Goal: Task Accomplishment & Management: Use online tool/utility

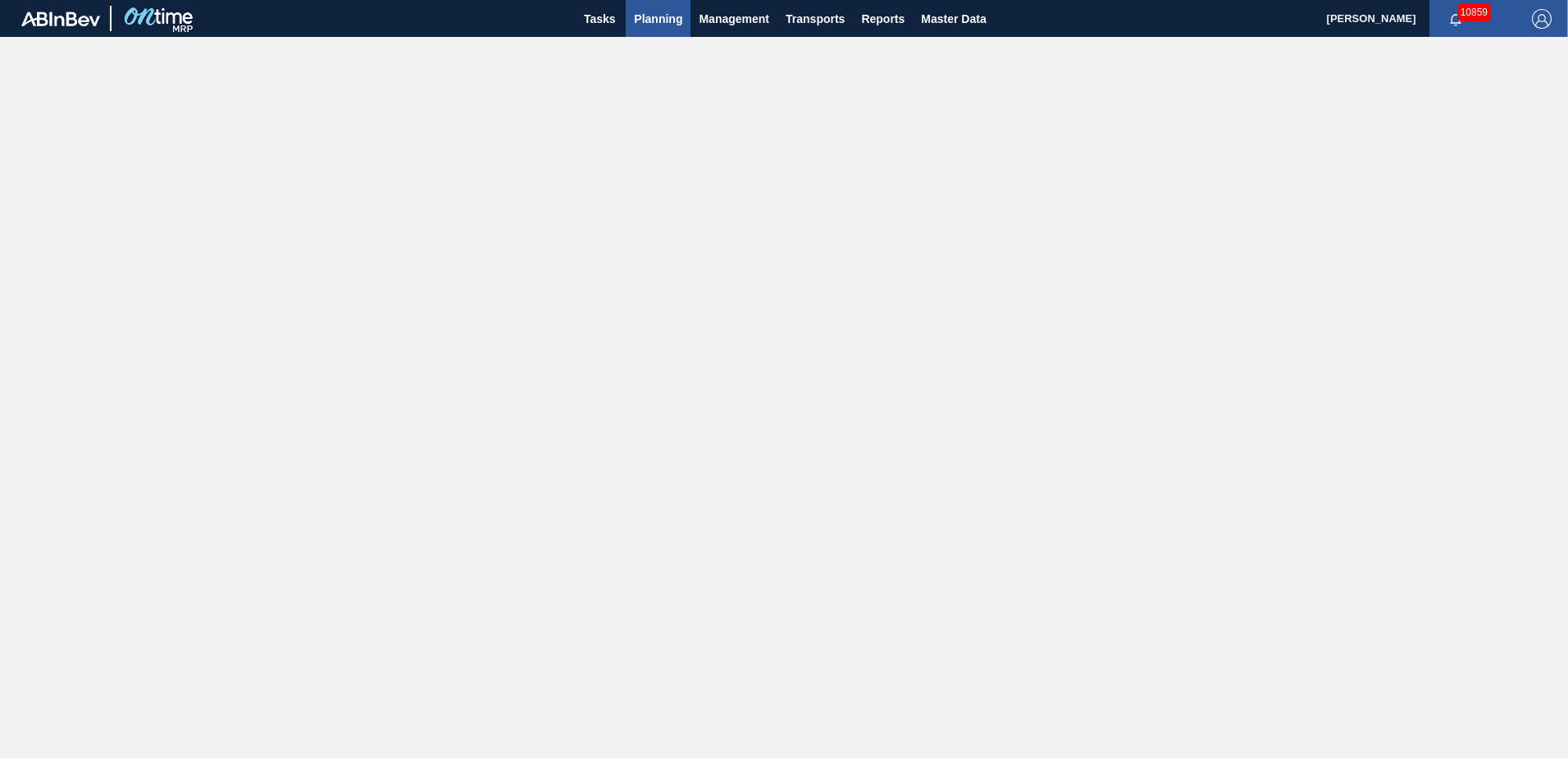
click at [676, 19] on span "Planning" at bounding box center [658, 19] width 49 height 20
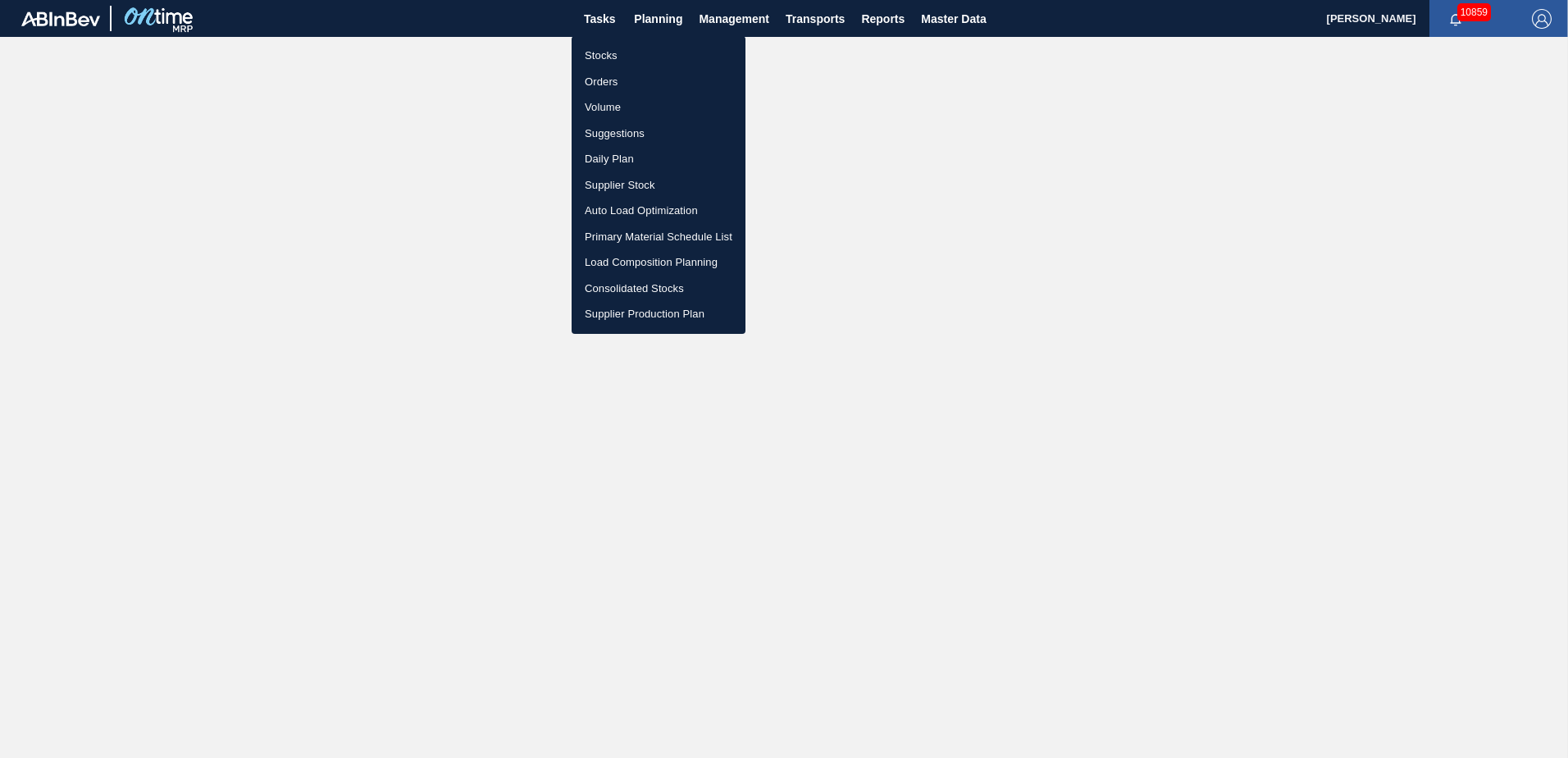
click at [600, 62] on li "Stocks" at bounding box center [658, 55] width 174 height 26
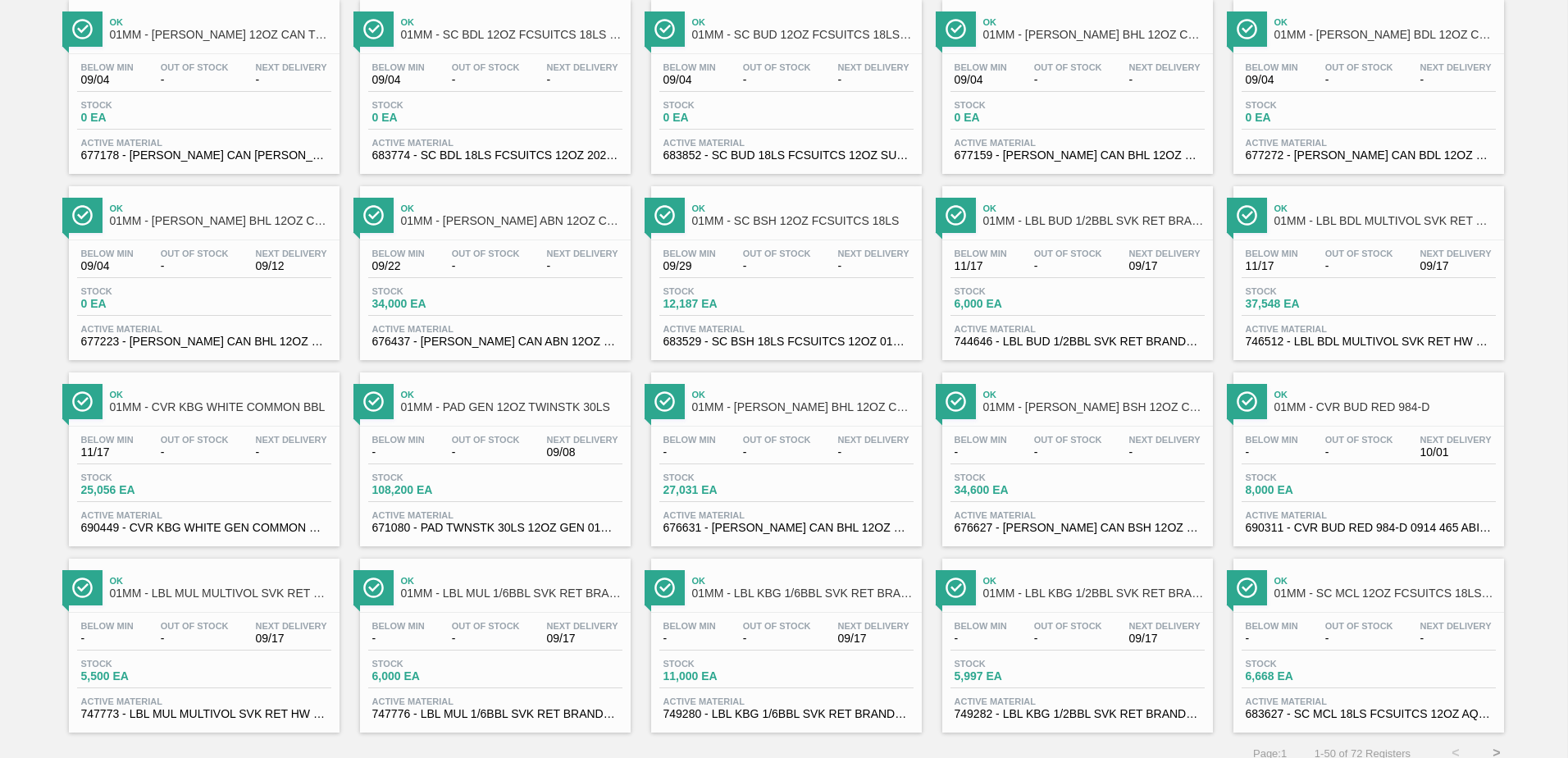
scroll to position [1266, 0]
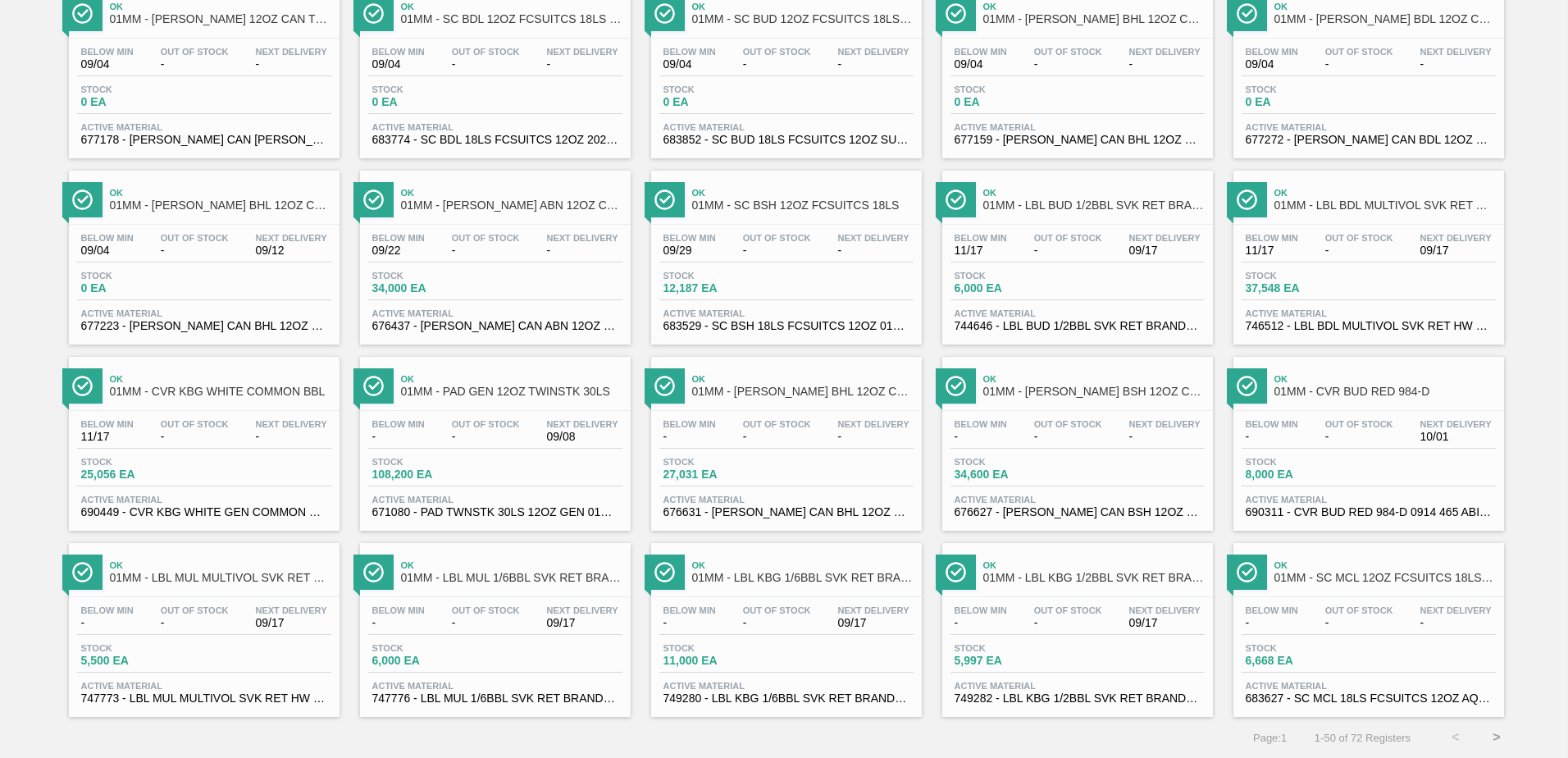
click at [1493, 736] on button ">" at bounding box center [1496, 738] width 41 height 41
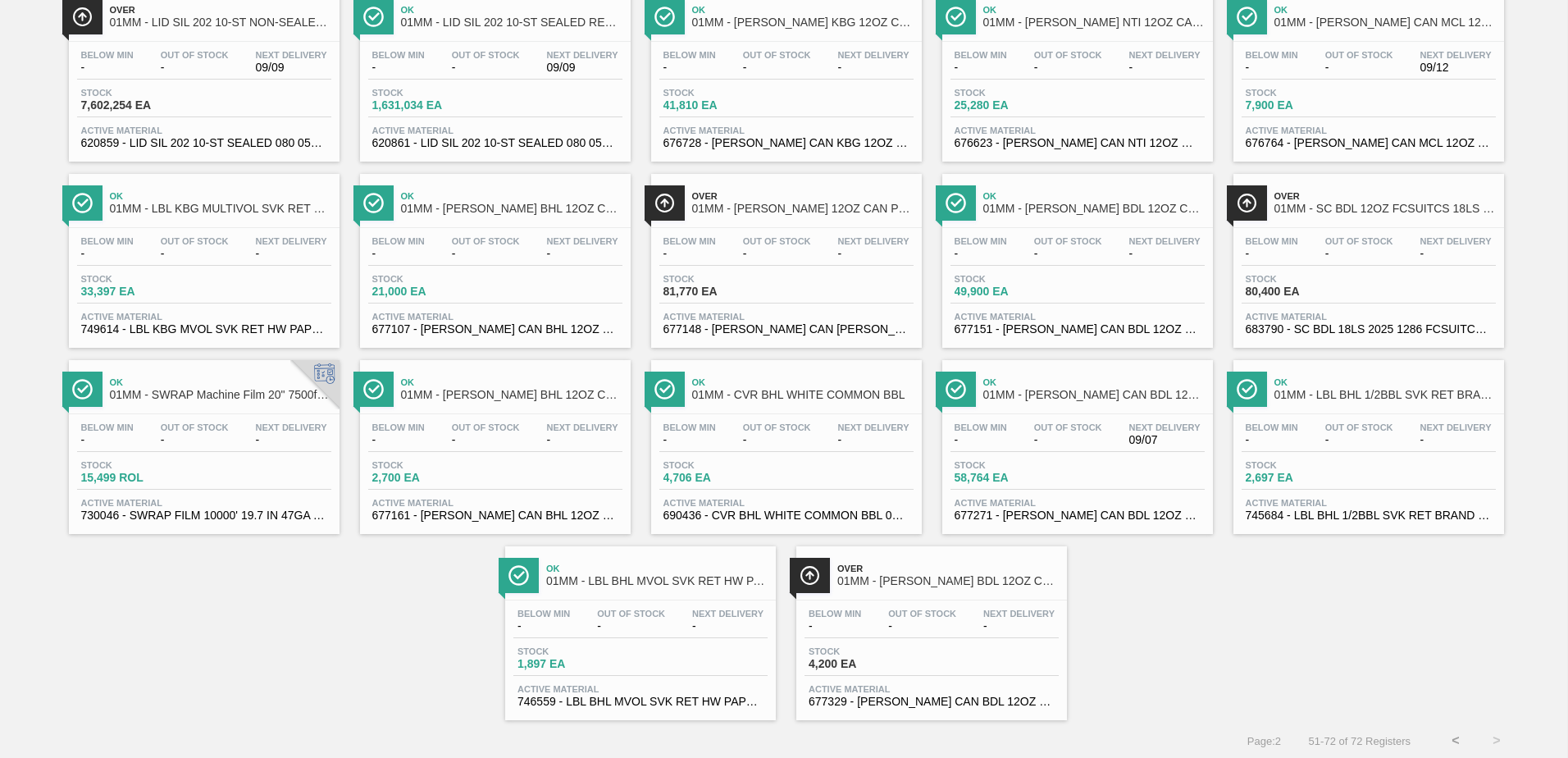
scroll to position [336, 0]
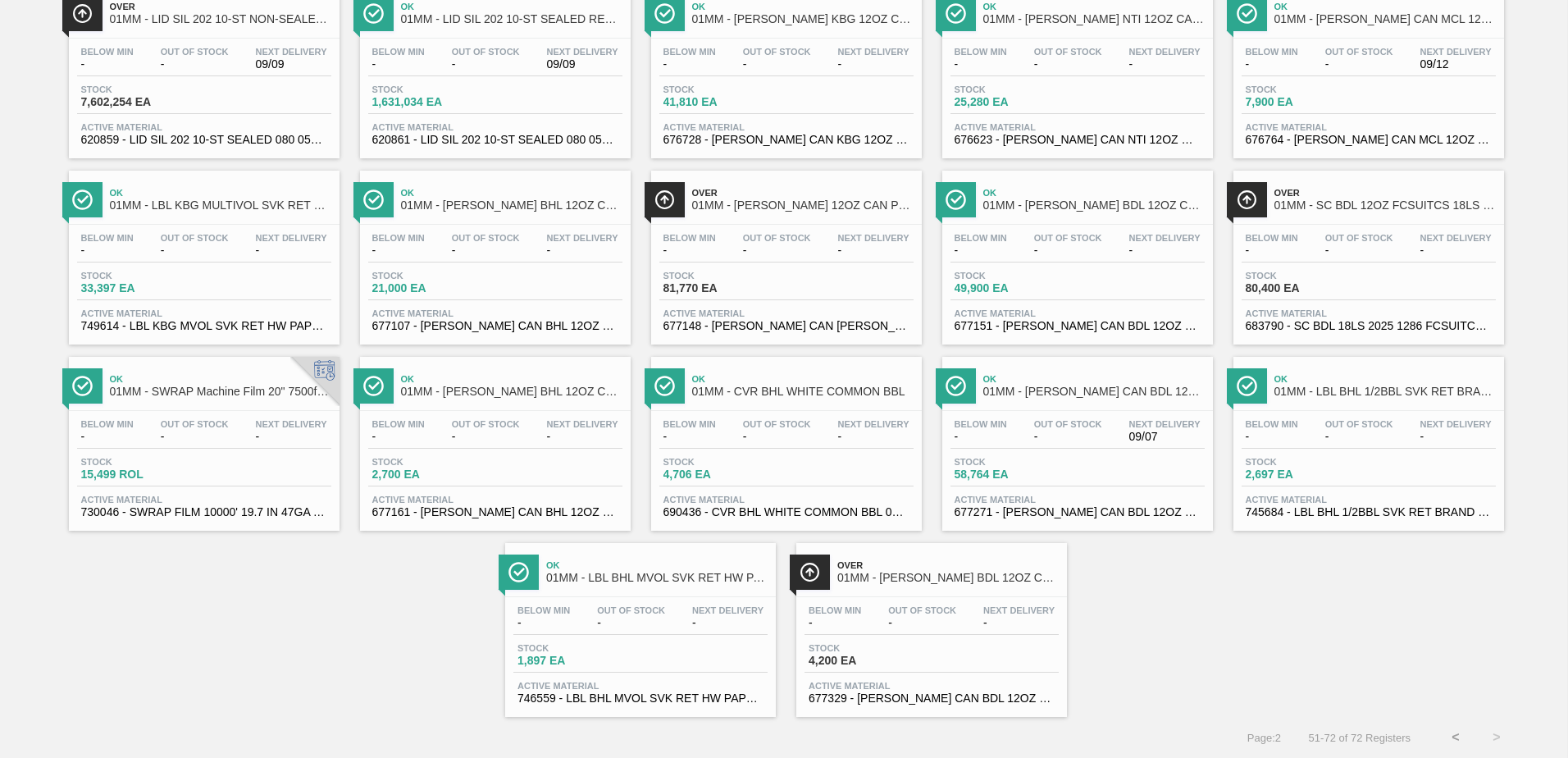
click at [1454, 736] on button "<" at bounding box center [1456, 738] width 41 height 41
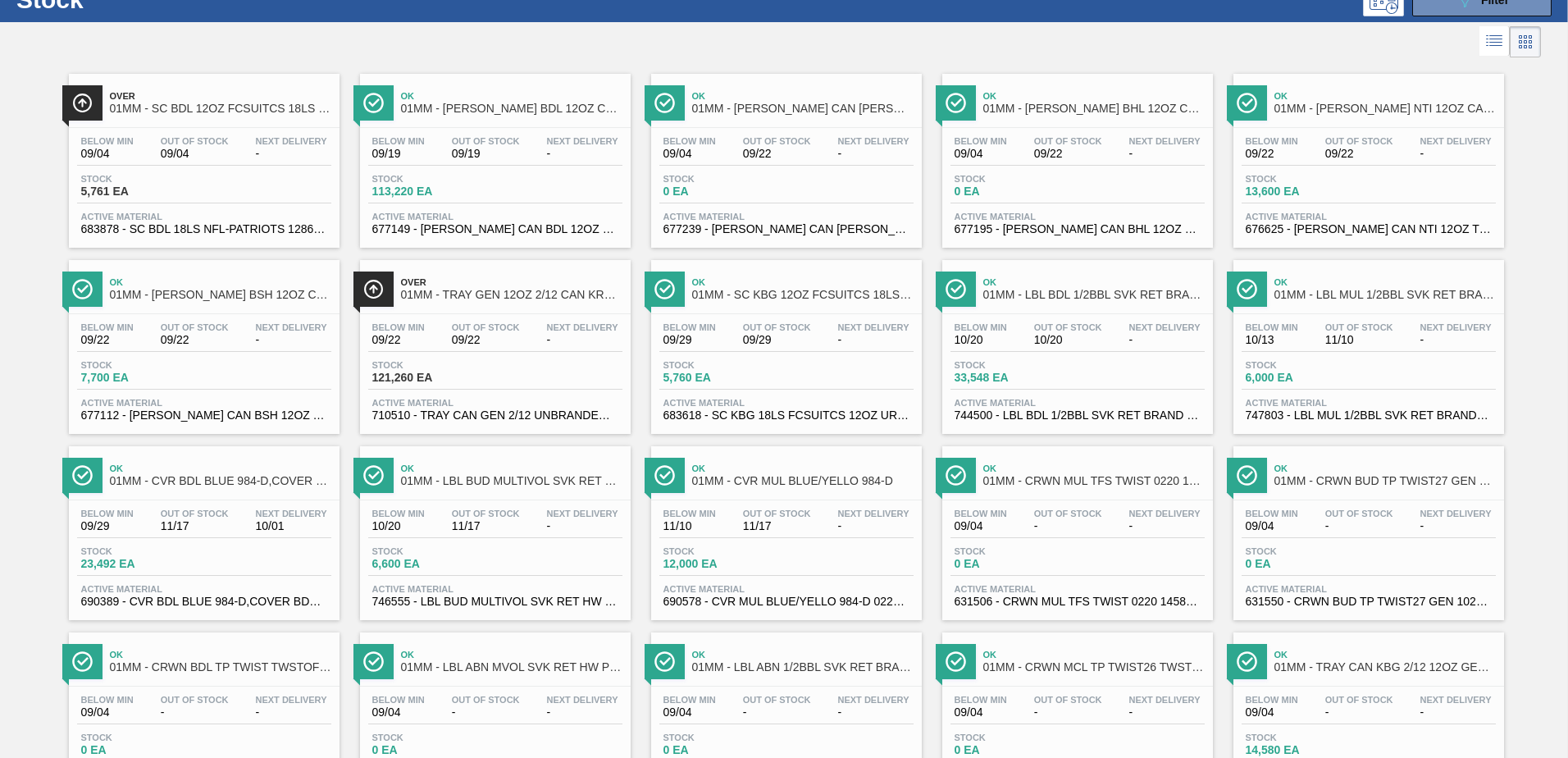
scroll to position [0, 0]
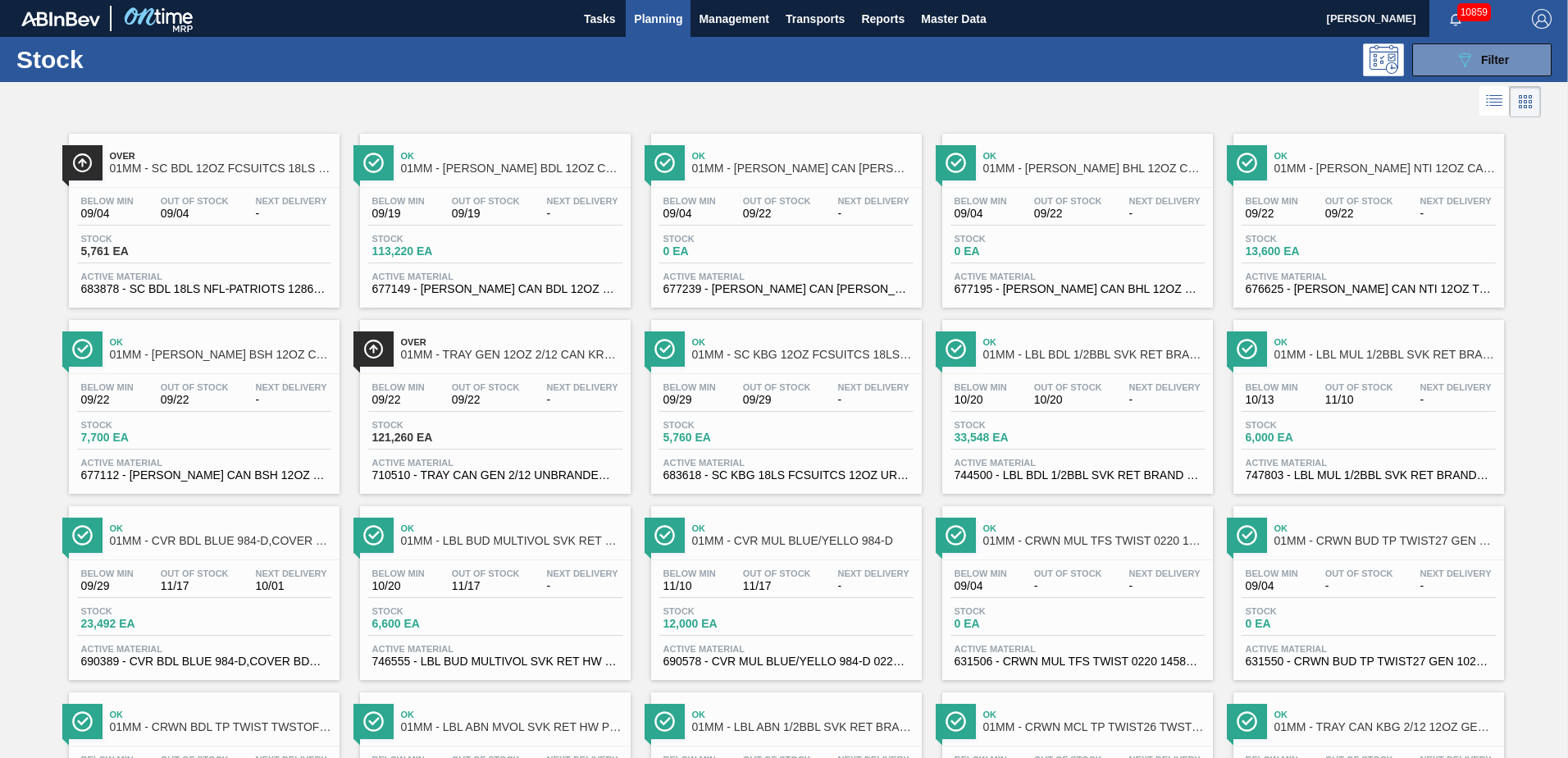
click at [655, 10] on span "Planning" at bounding box center [658, 19] width 49 height 20
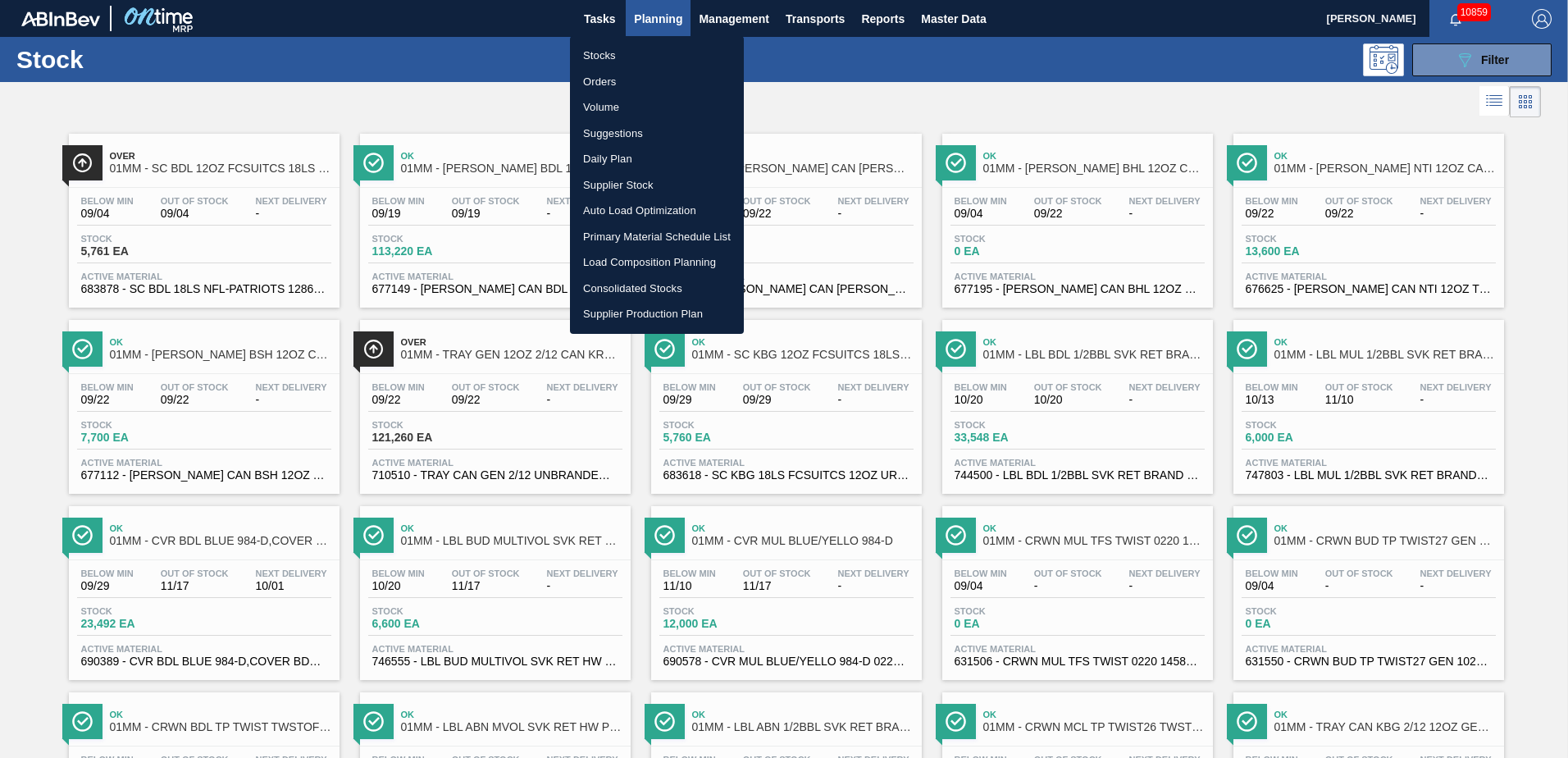
click at [622, 260] on li "Load Composition Planning" at bounding box center [656, 262] width 174 height 26
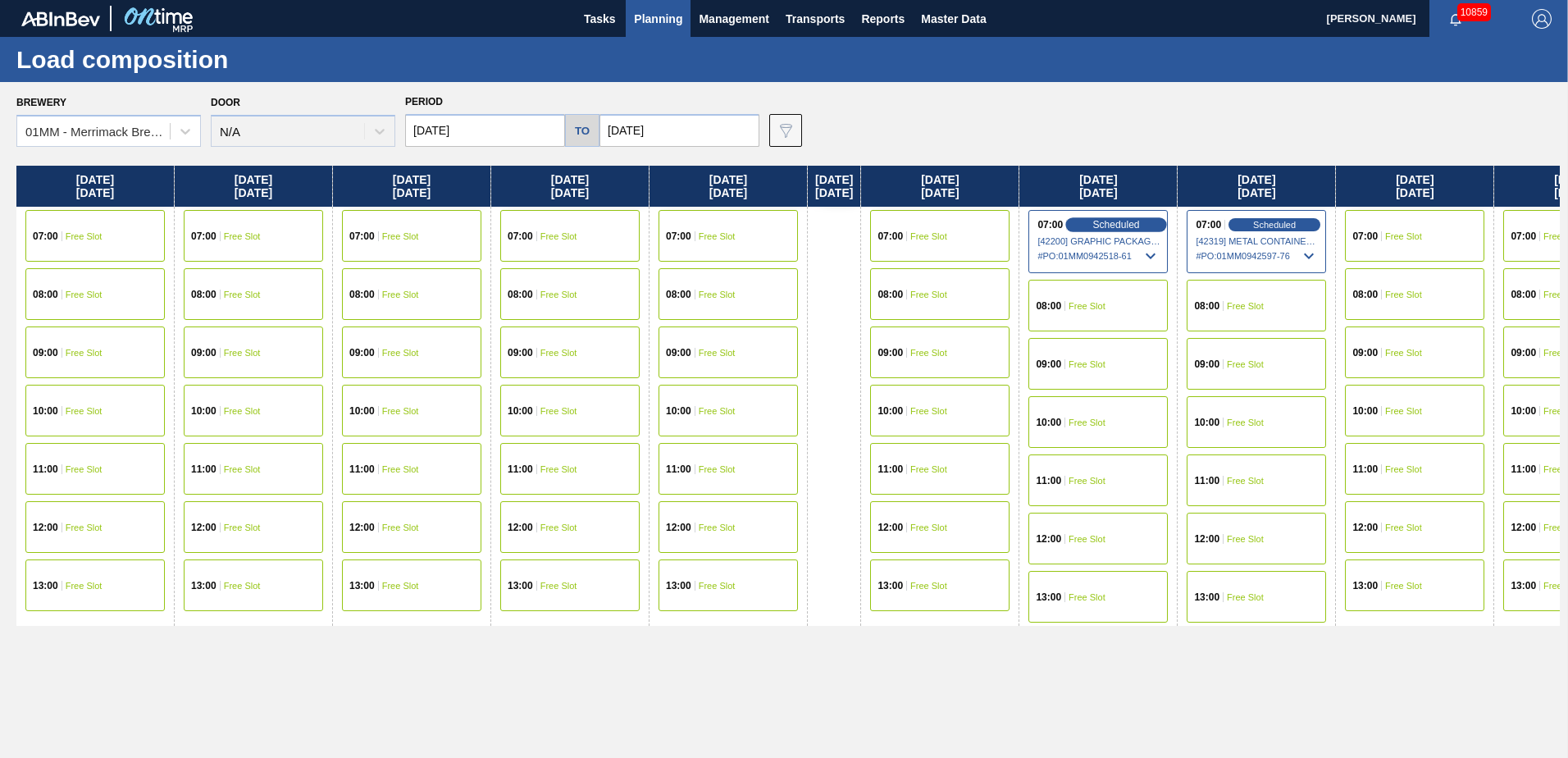
click at [1120, 219] on span "Scheduled" at bounding box center [1116, 224] width 47 height 11
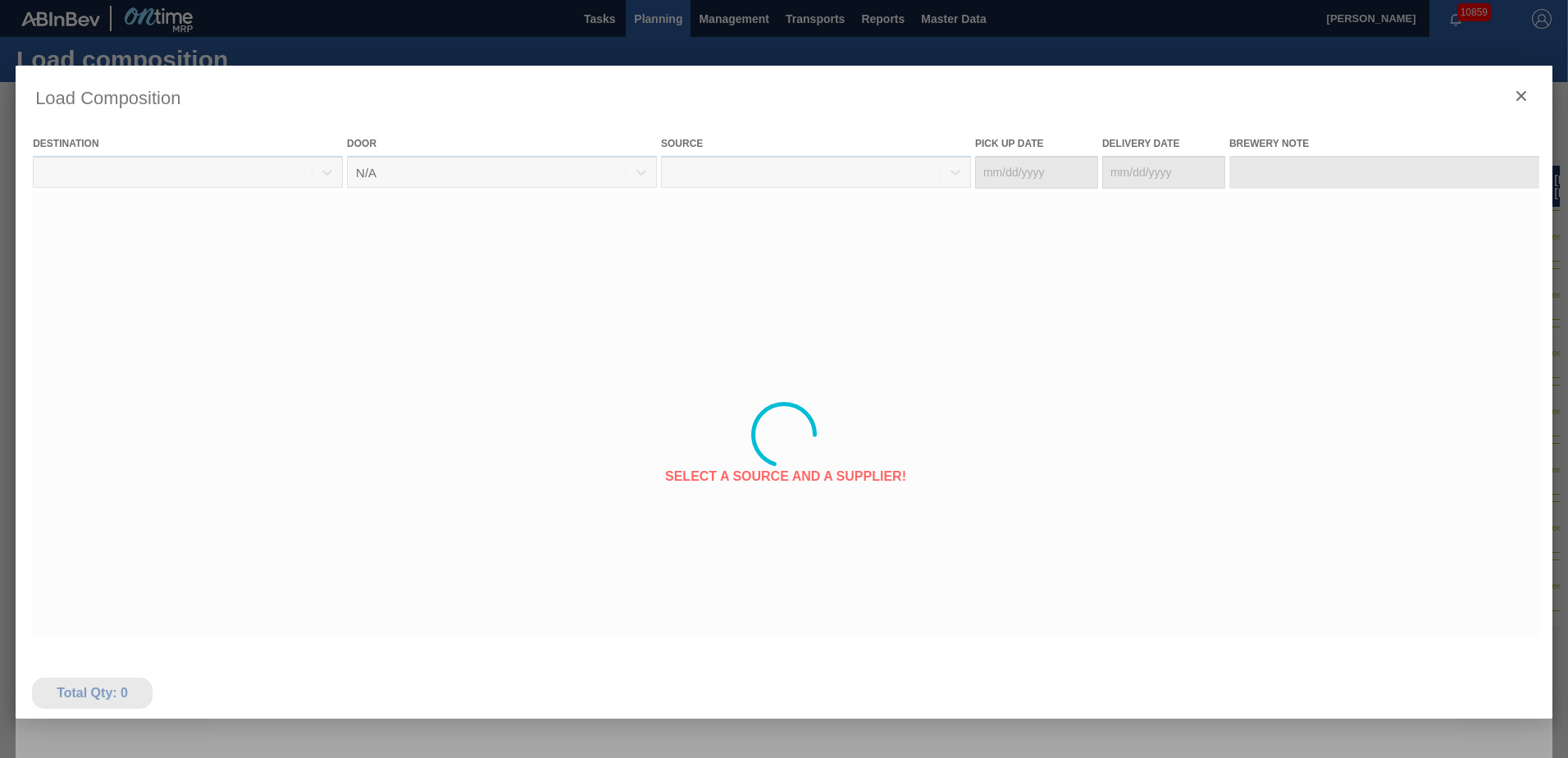
type Date "[DATE]"
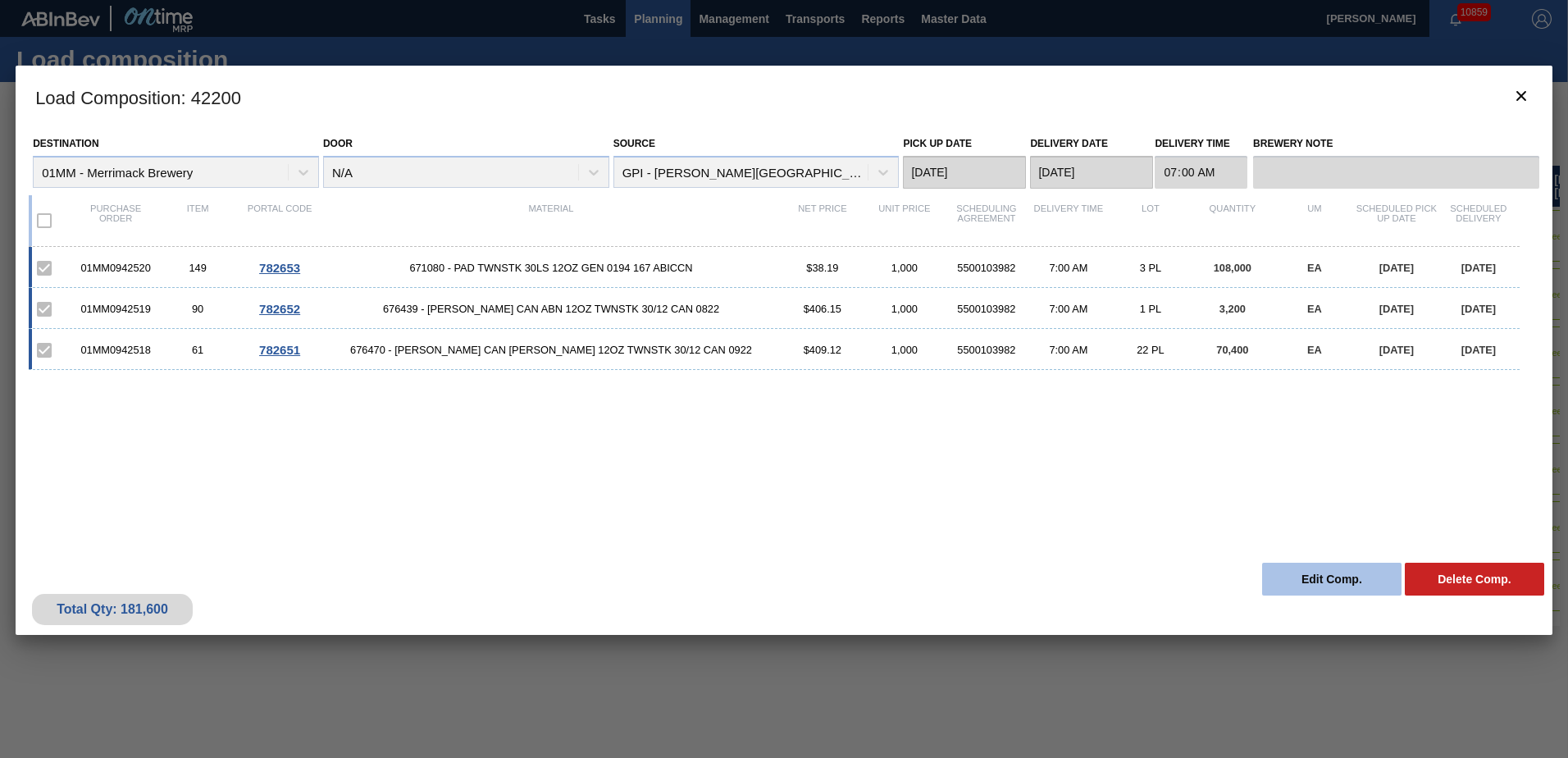
click at [1331, 584] on button "Edit Comp." at bounding box center [1331, 579] width 140 height 33
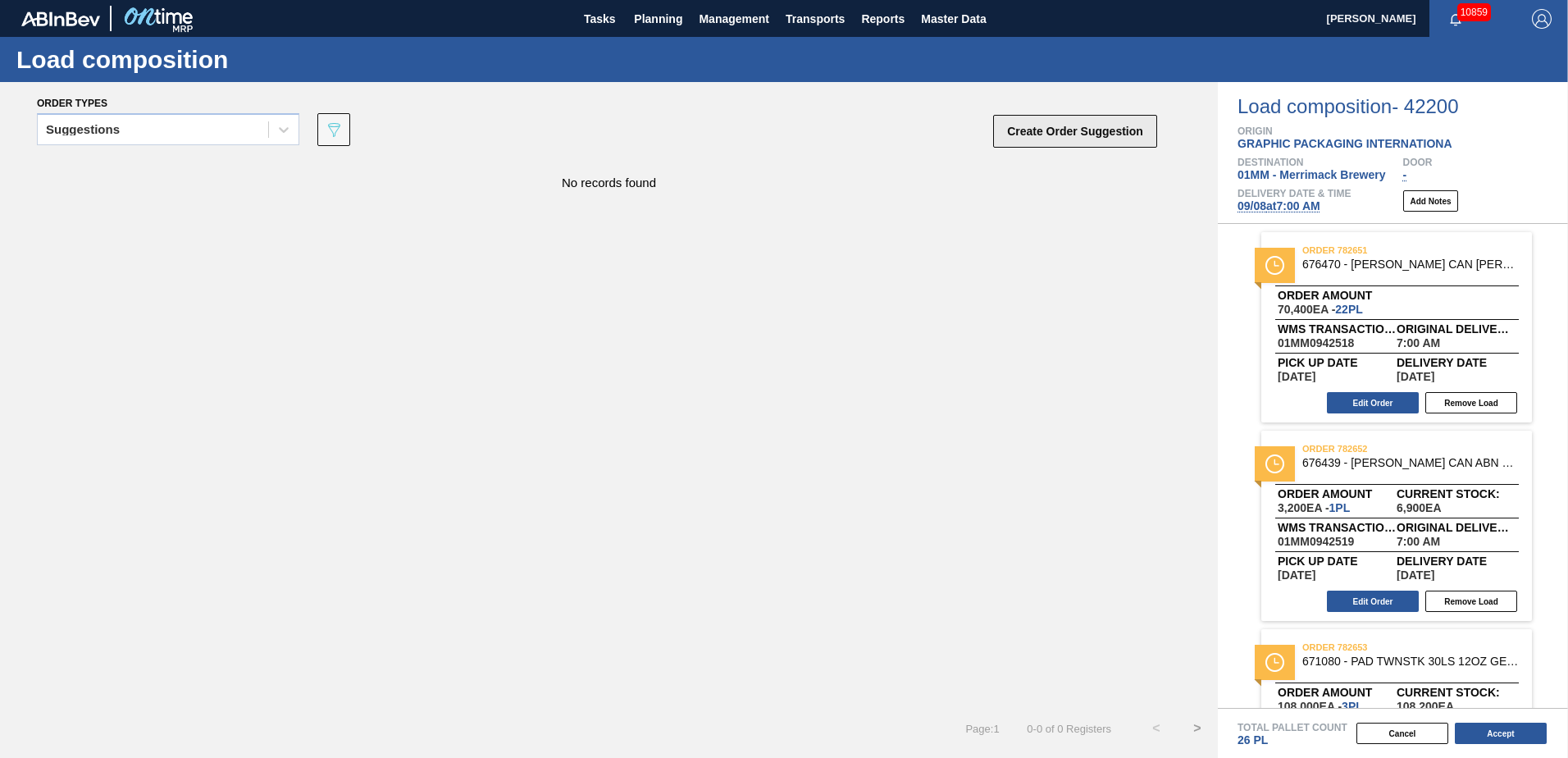
click at [1071, 131] on button "Create Order Suggestion" at bounding box center [1074, 131] width 164 height 33
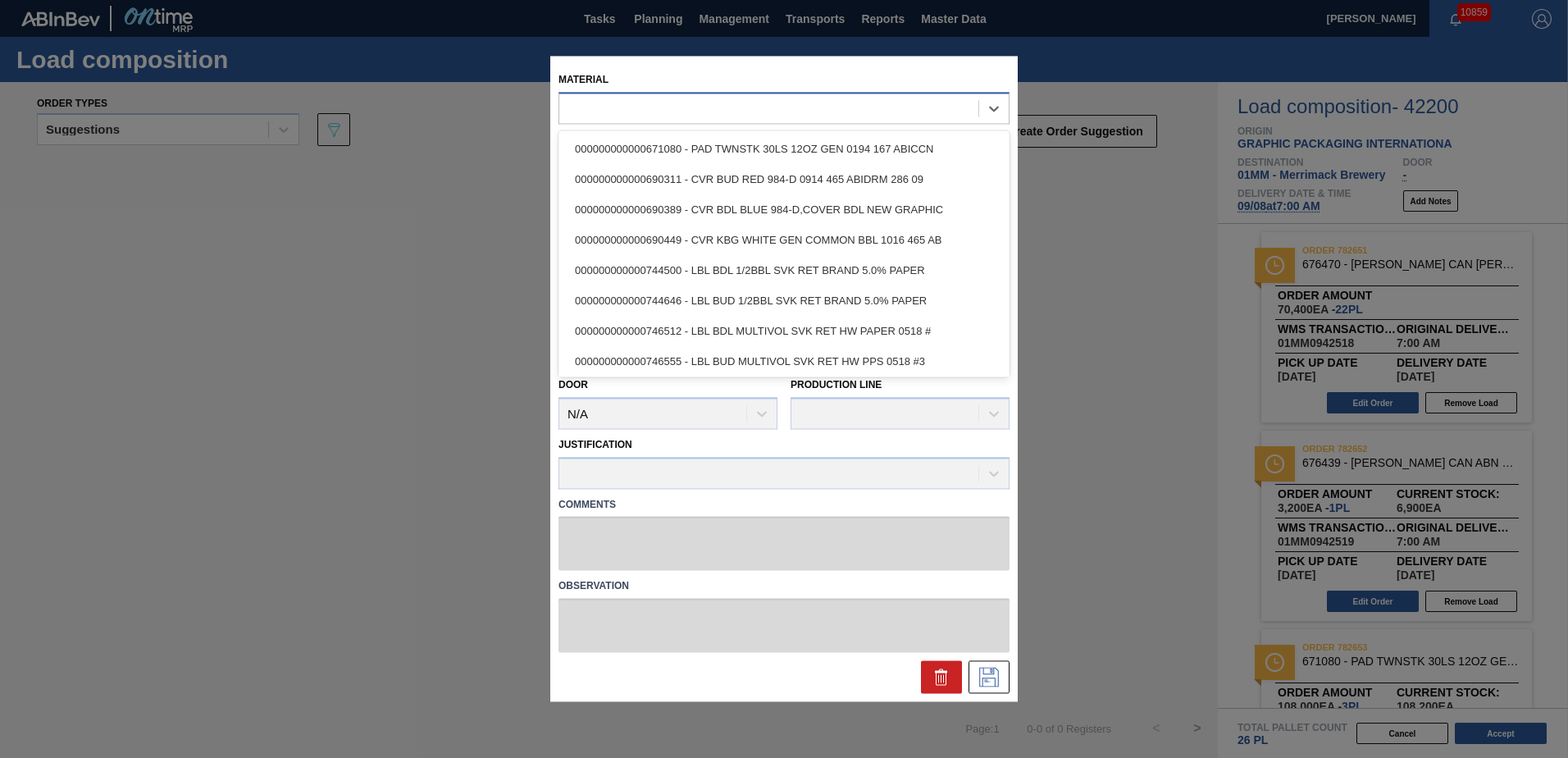
click at [820, 111] on div at bounding box center [769, 109] width 419 height 24
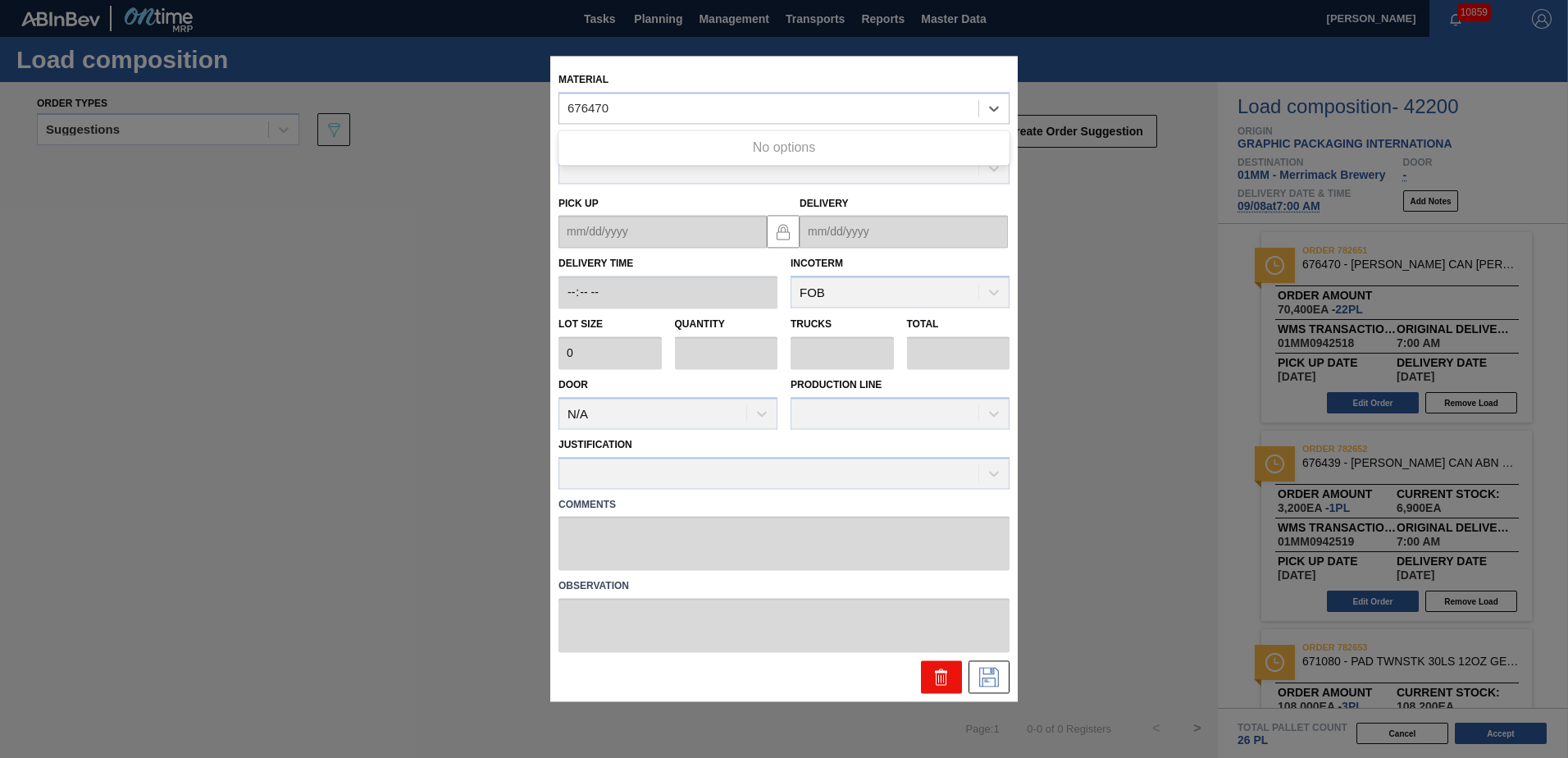
type input "676470"
click at [941, 682] on icon at bounding box center [941, 680] width 1 height 9
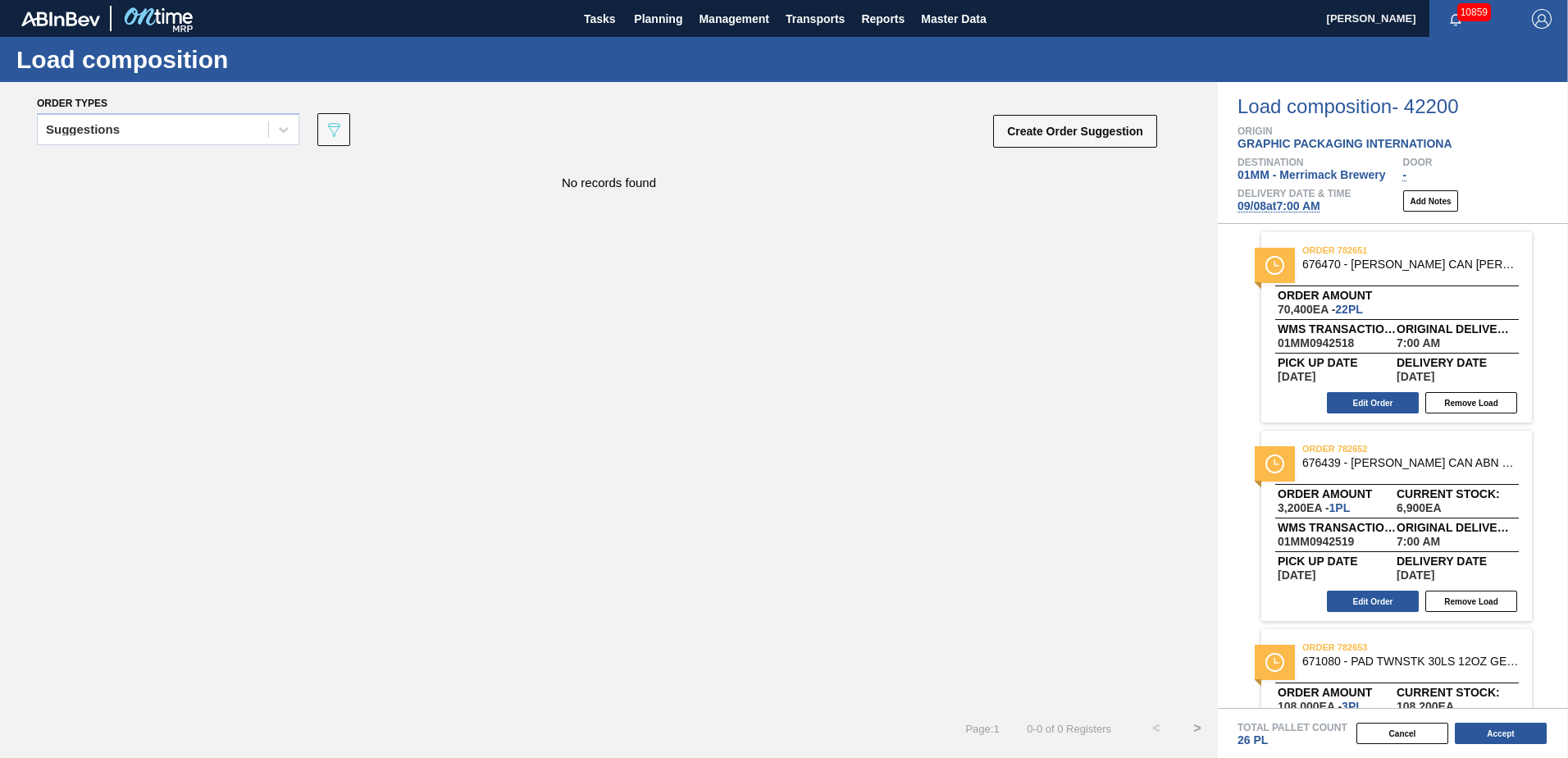
click at [1033, 443] on div "No records found" at bounding box center [609, 434] width 1217 height 548
click at [223, 133] on div "Suggestions" at bounding box center [152, 130] width 231 height 24
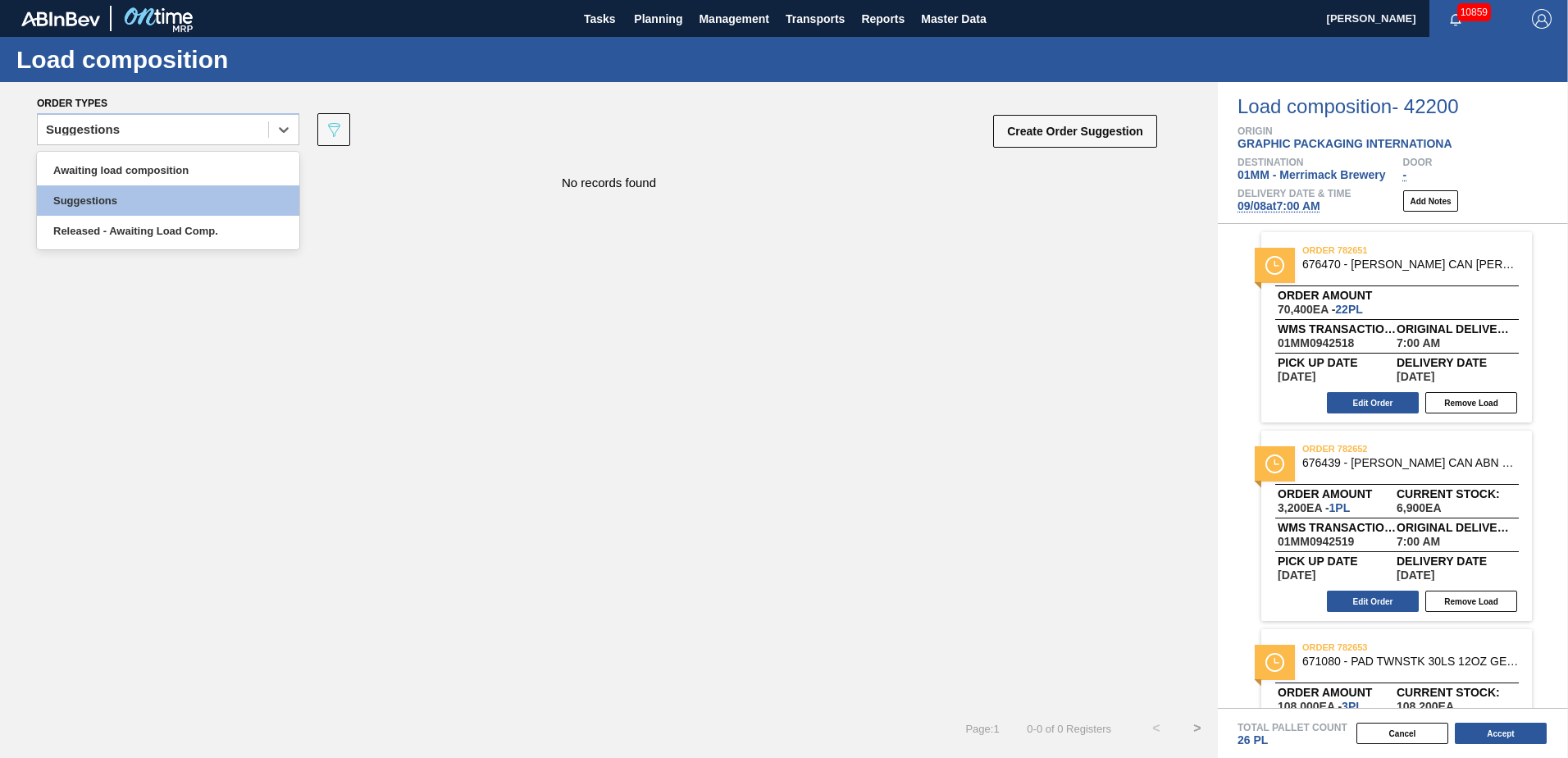
drag, startPoint x: 368, startPoint y: 210, endPoint x: 407, endPoint y: 155, distance: 67.4
click at [369, 210] on div "No records found" at bounding box center [609, 434] width 1217 height 548
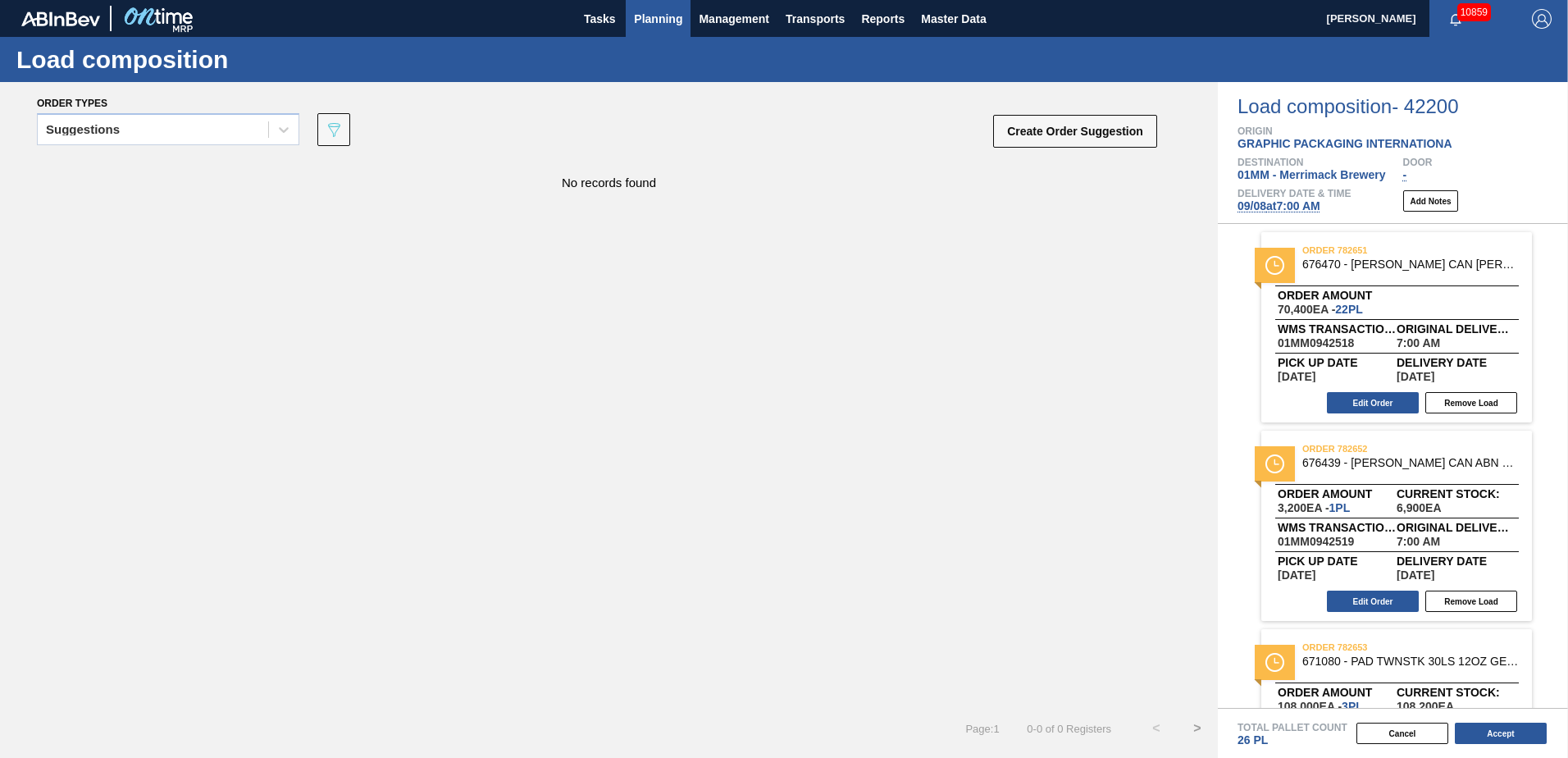
click at [635, 19] on span "Planning" at bounding box center [658, 19] width 49 height 20
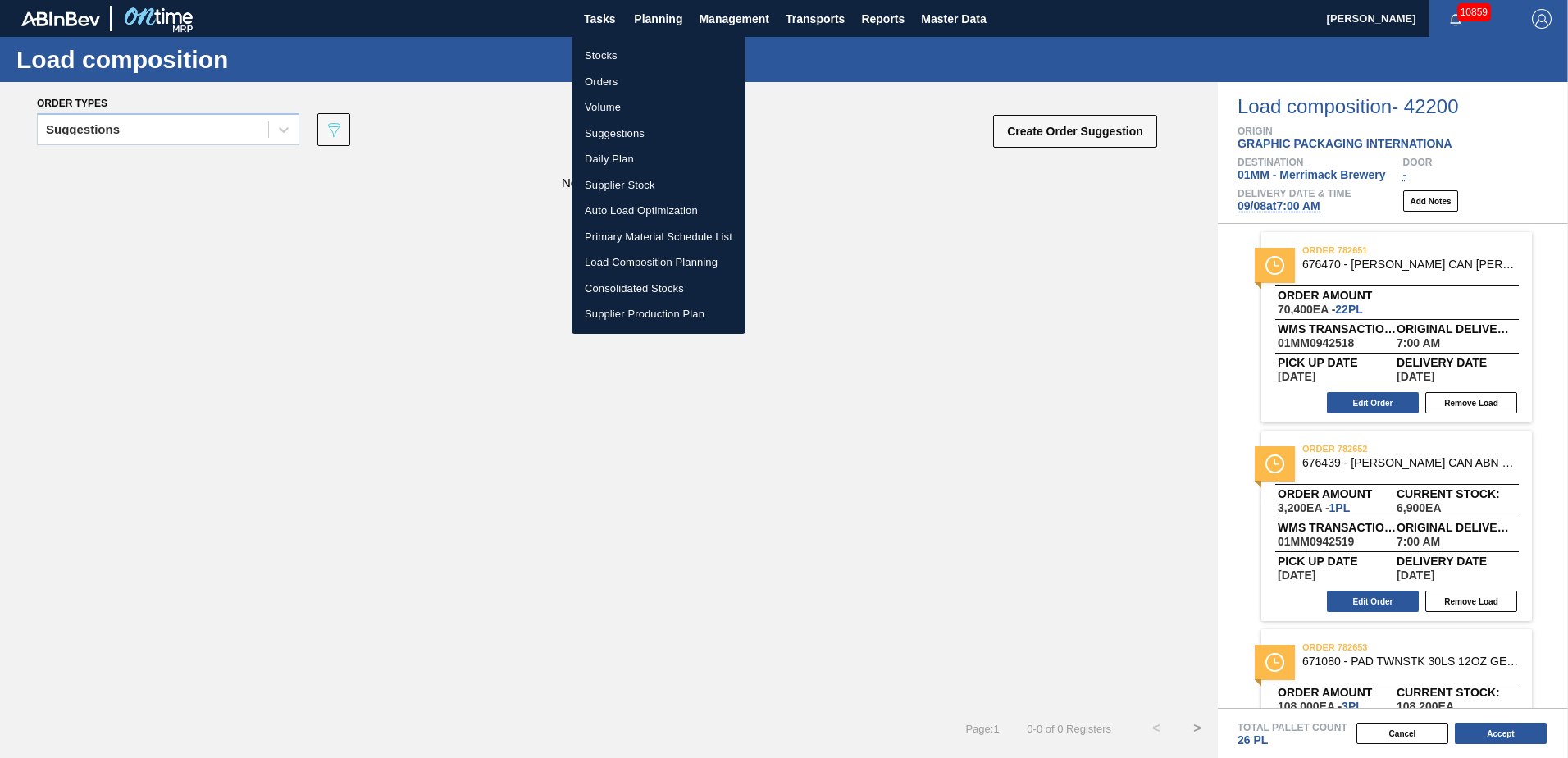
click at [598, 55] on li "Stocks" at bounding box center [658, 55] width 174 height 26
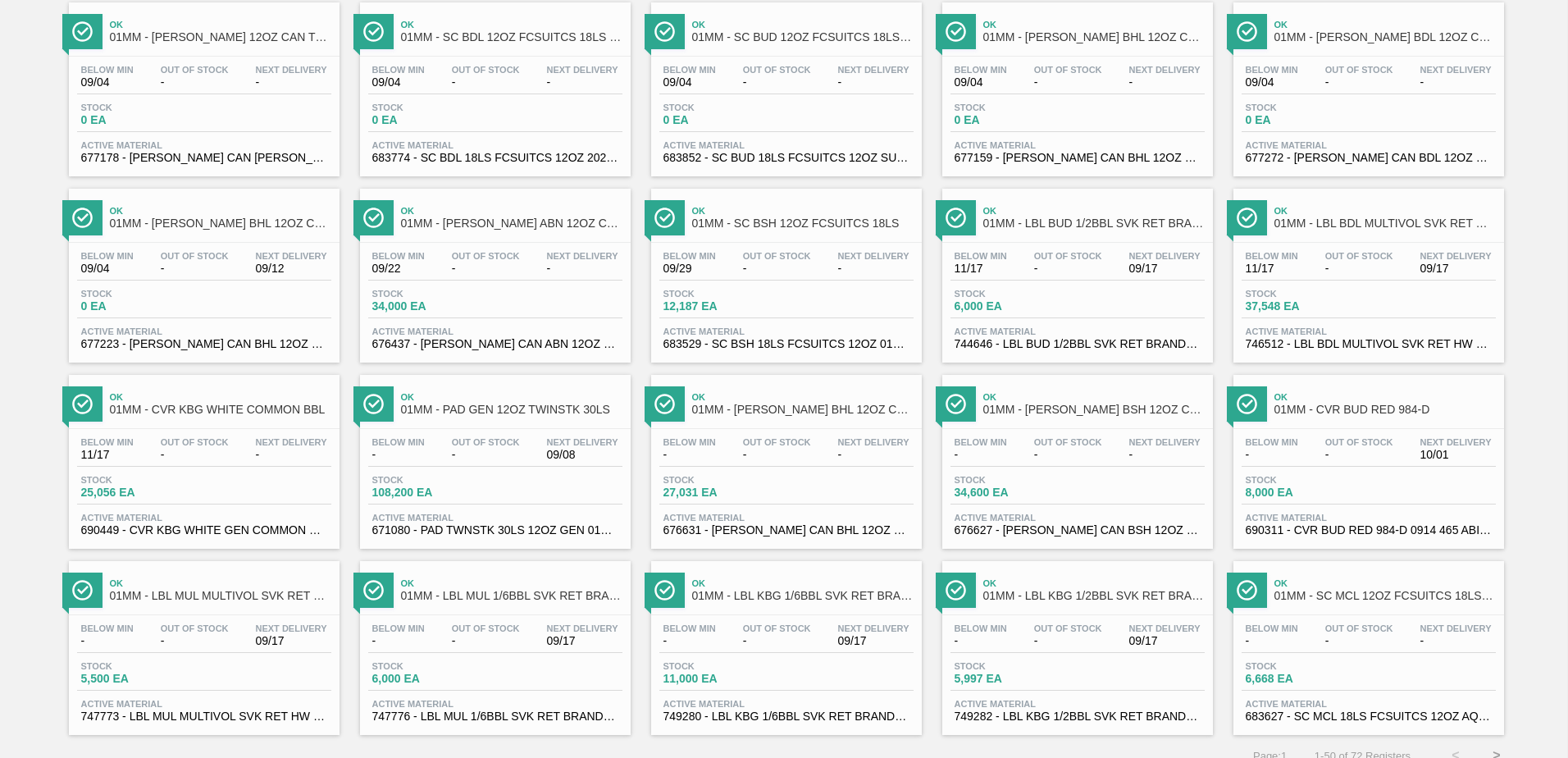
scroll to position [1266, 0]
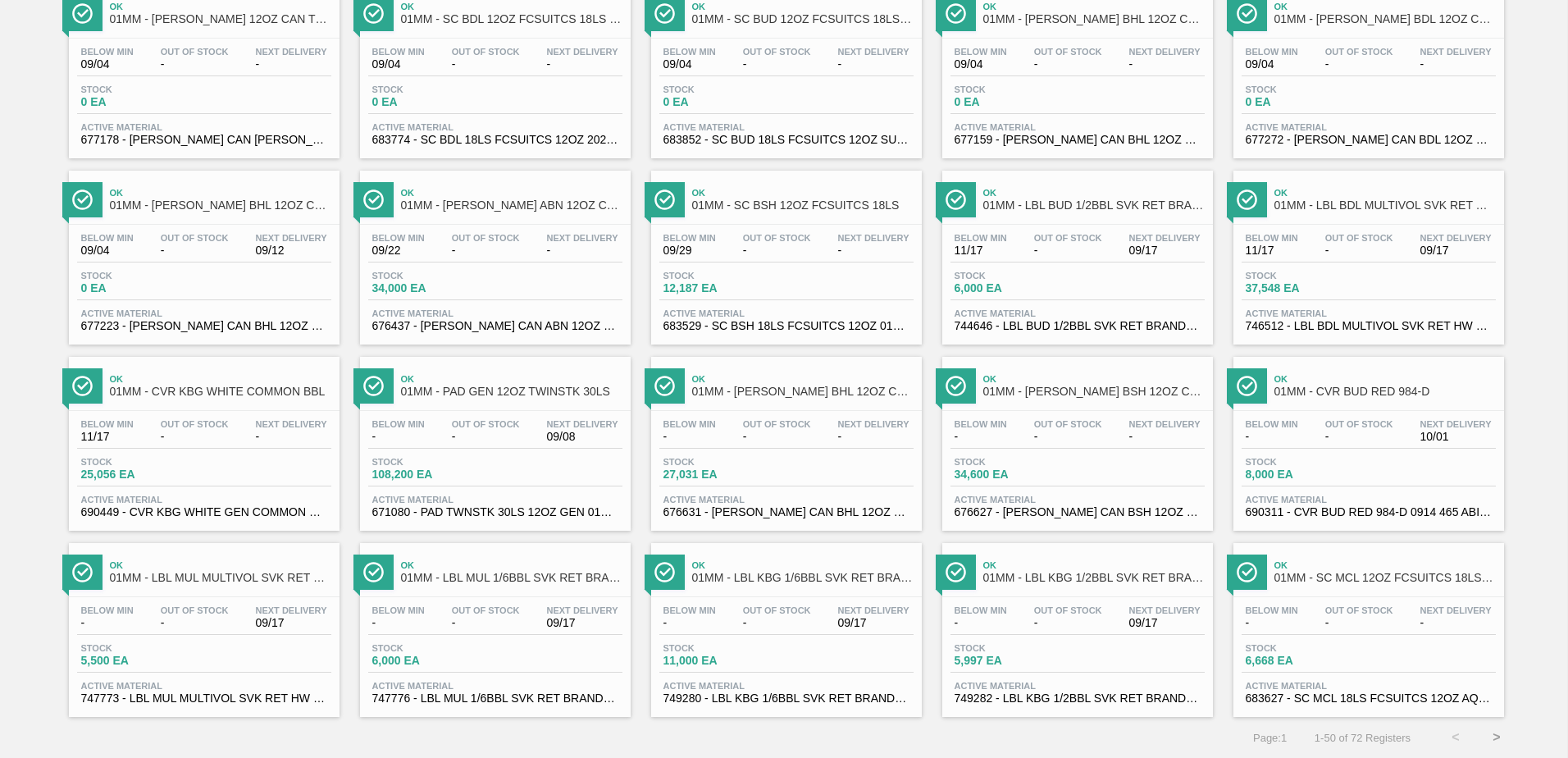
click at [1493, 736] on button ">" at bounding box center [1496, 738] width 41 height 41
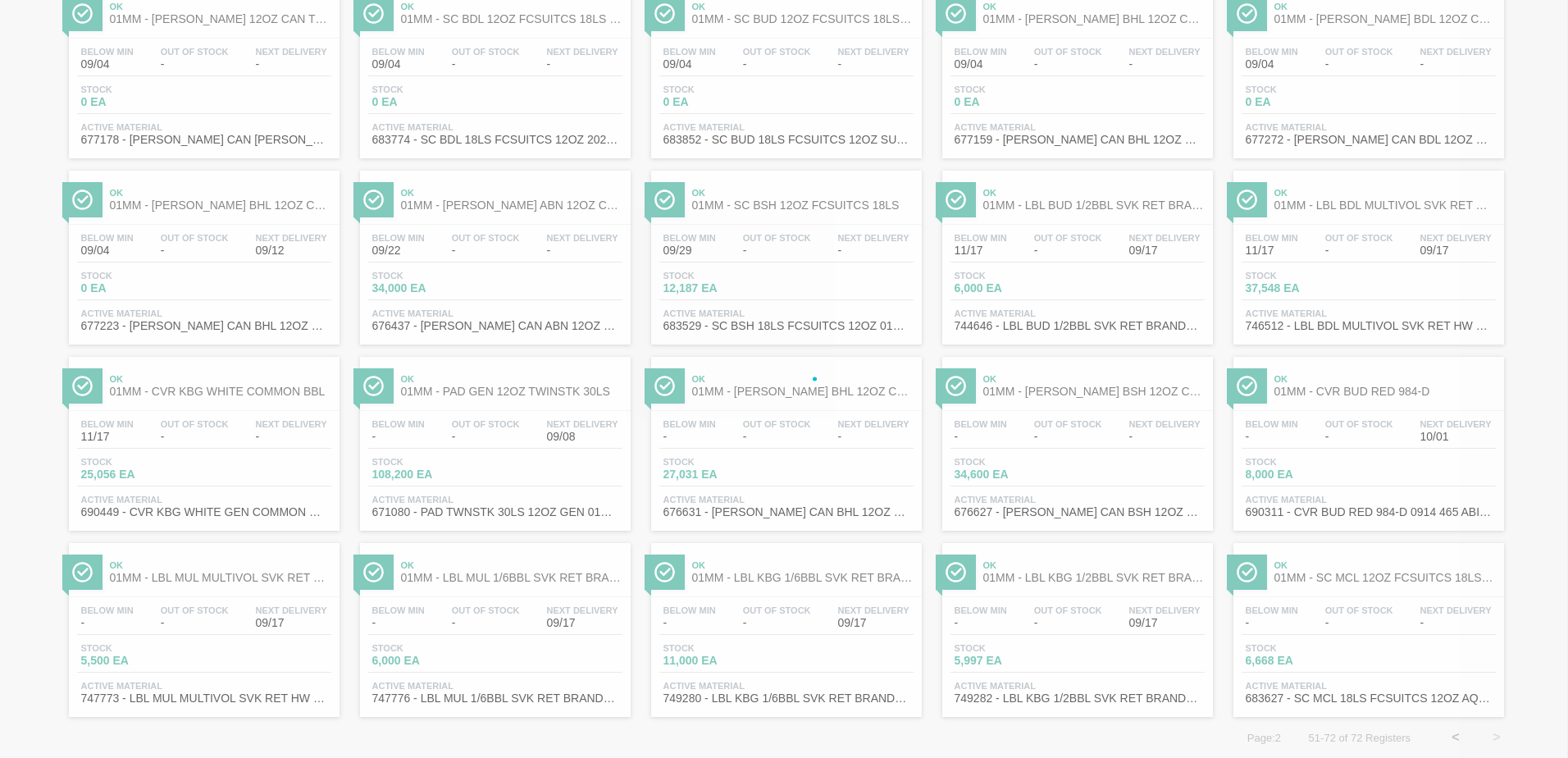
scroll to position [0, 0]
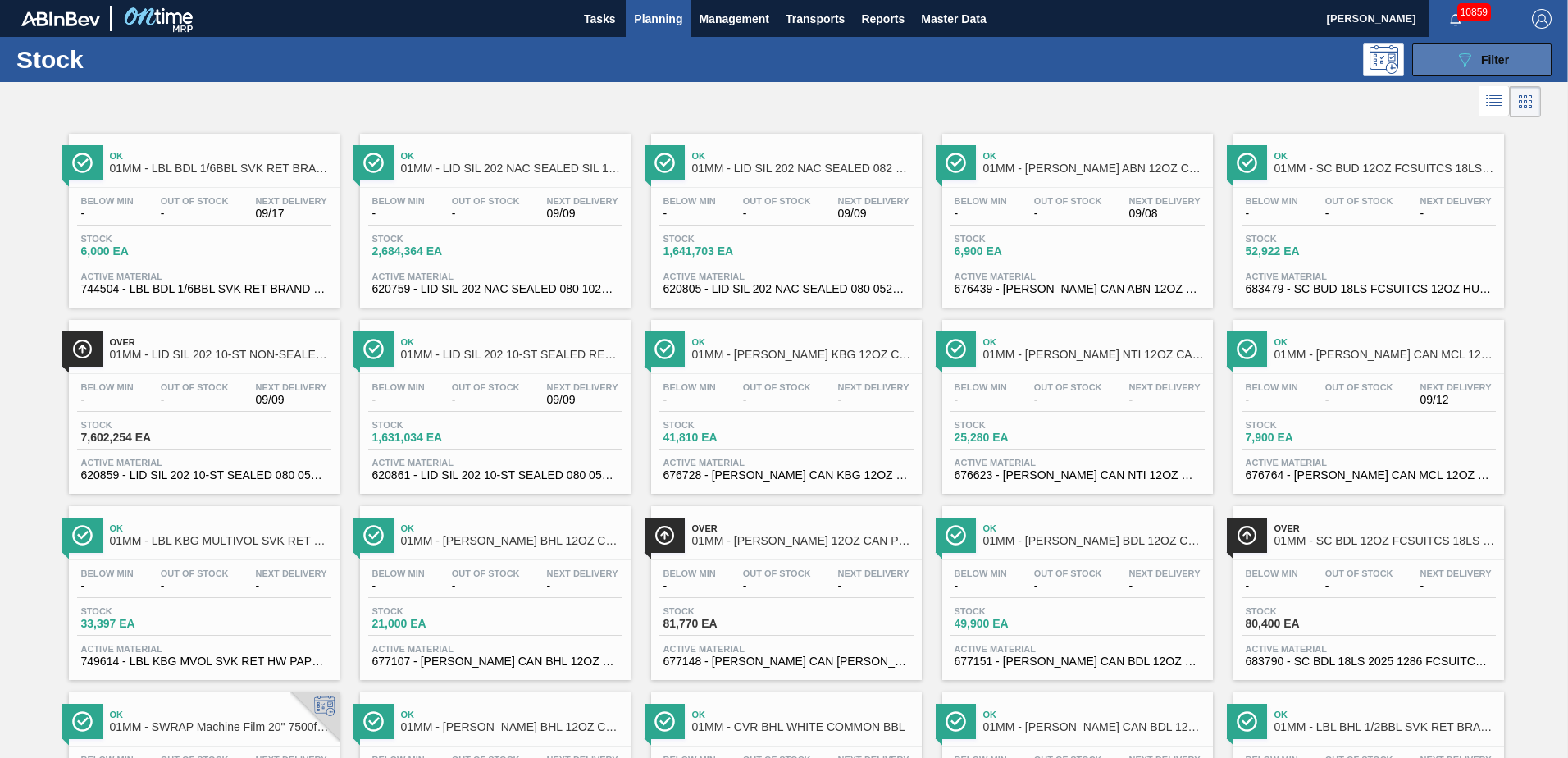
click at [1499, 55] on span "Filter" at bounding box center [1495, 60] width 28 height 13
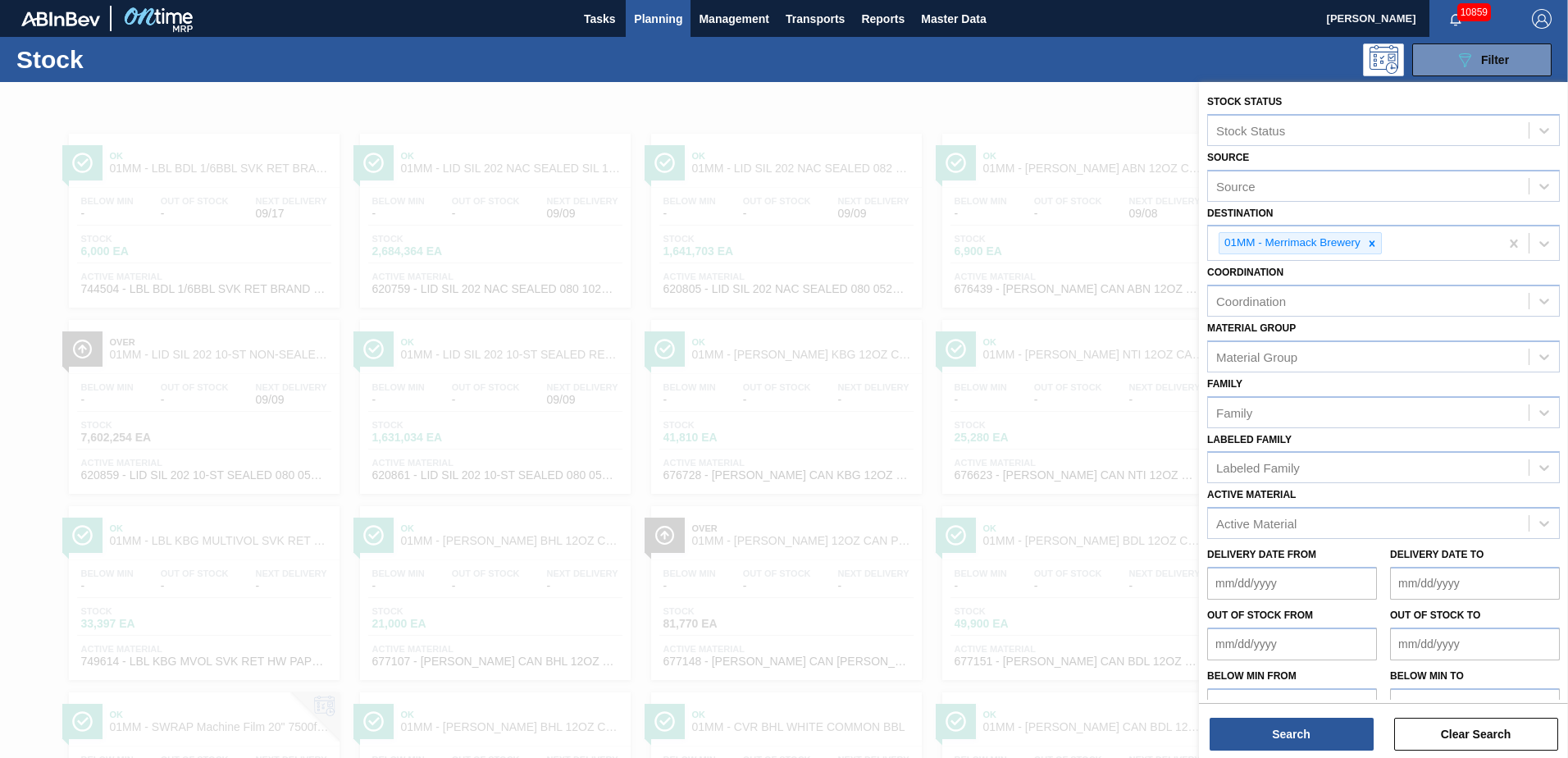
drag, startPoint x: 1044, startPoint y: 60, endPoint x: 878, endPoint y: 37, distance: 167.6
click at [1042, 60] on div "089F7B8B-B2A5-4AFE-B5C0-19BA573D28AC Filter" at bounding box center [910, 60] width 1298 height 33
click at [634, 16] on span "Planning" at bounding box center [658, 19] width 49 height 20
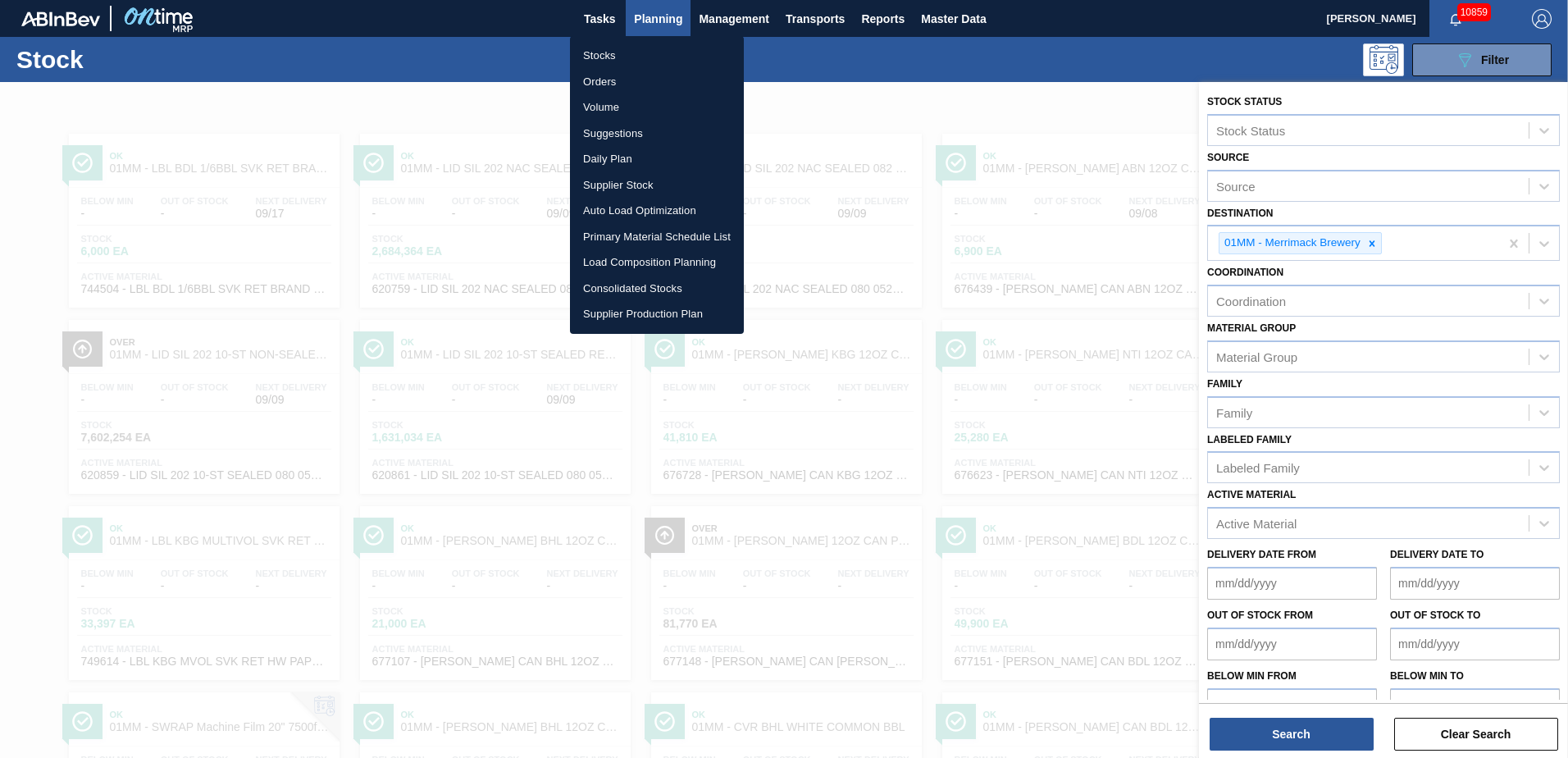
click at [629, 134] on li "Suggestions" at bounding box center [656, 134] width 174 height 26
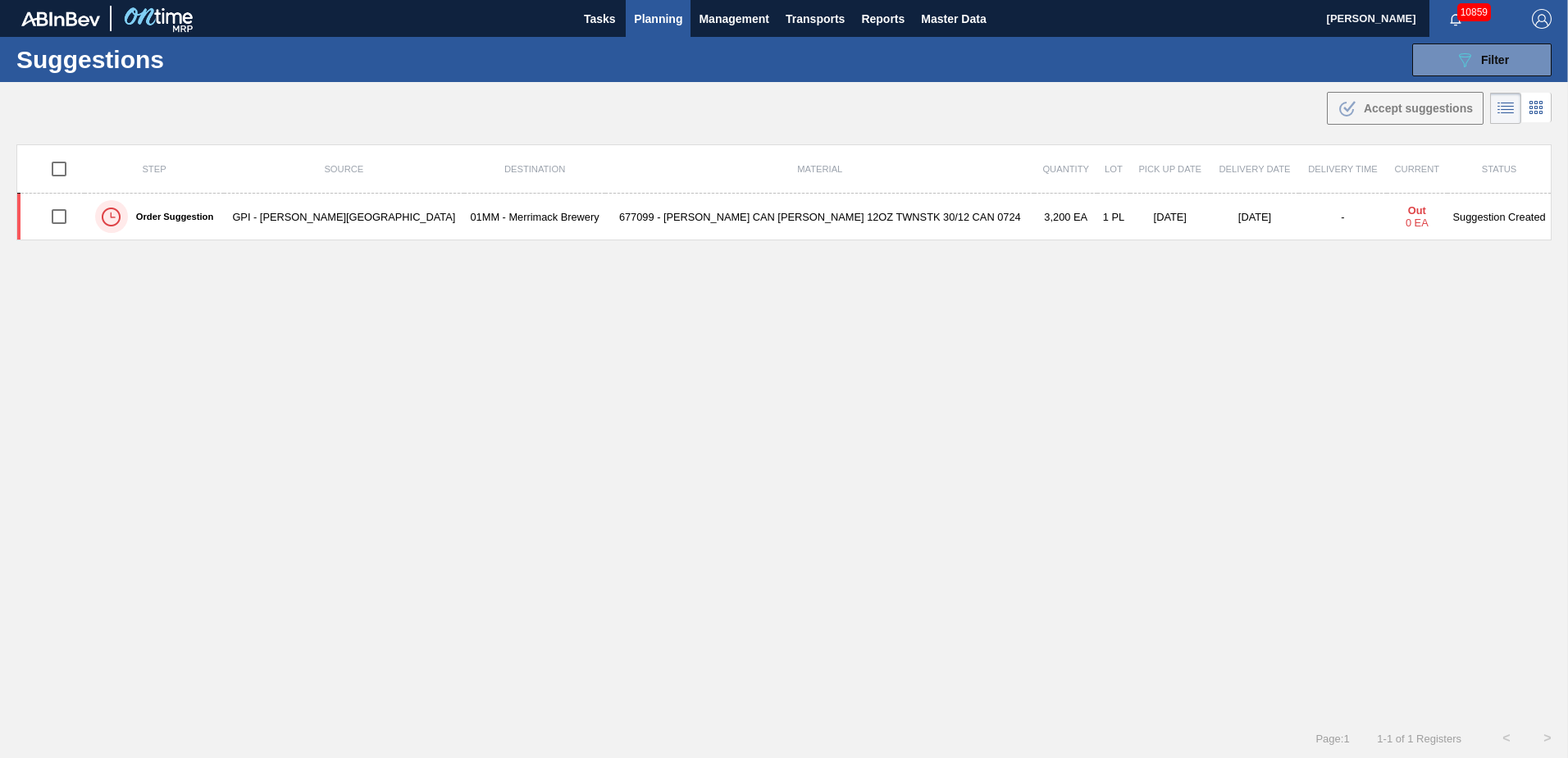
click at [60, 170] on input "checkbox" at bounding box center [59, 169] width 34 height 34
checkbox input "true"
click at [1401, 108] on span "Accept suggestions" at bounding box center [1418, 107] width 109 height 13
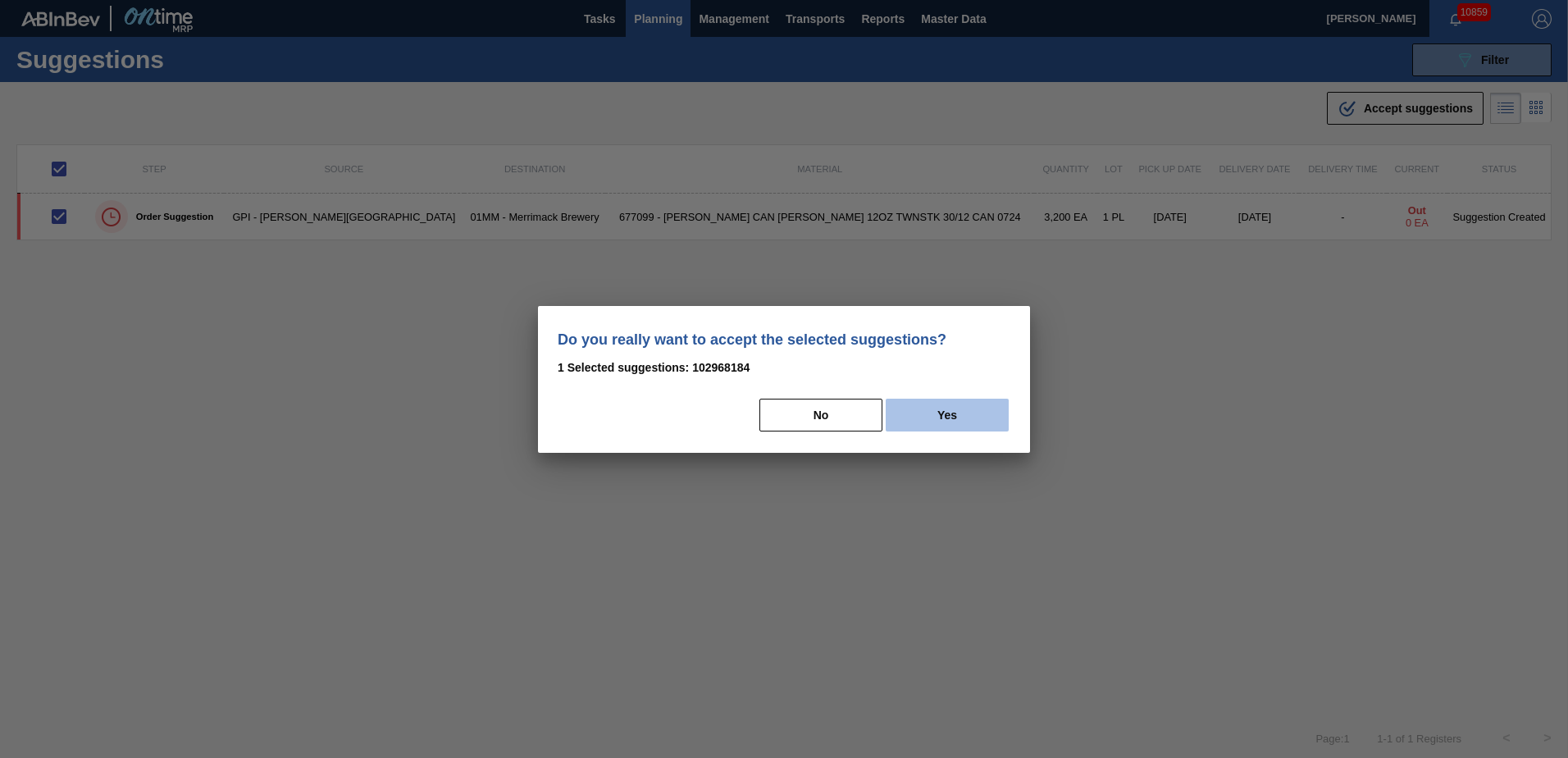
click at [934, 412] on button "Yes" at bounding box center [947, 415] width 123 height 33
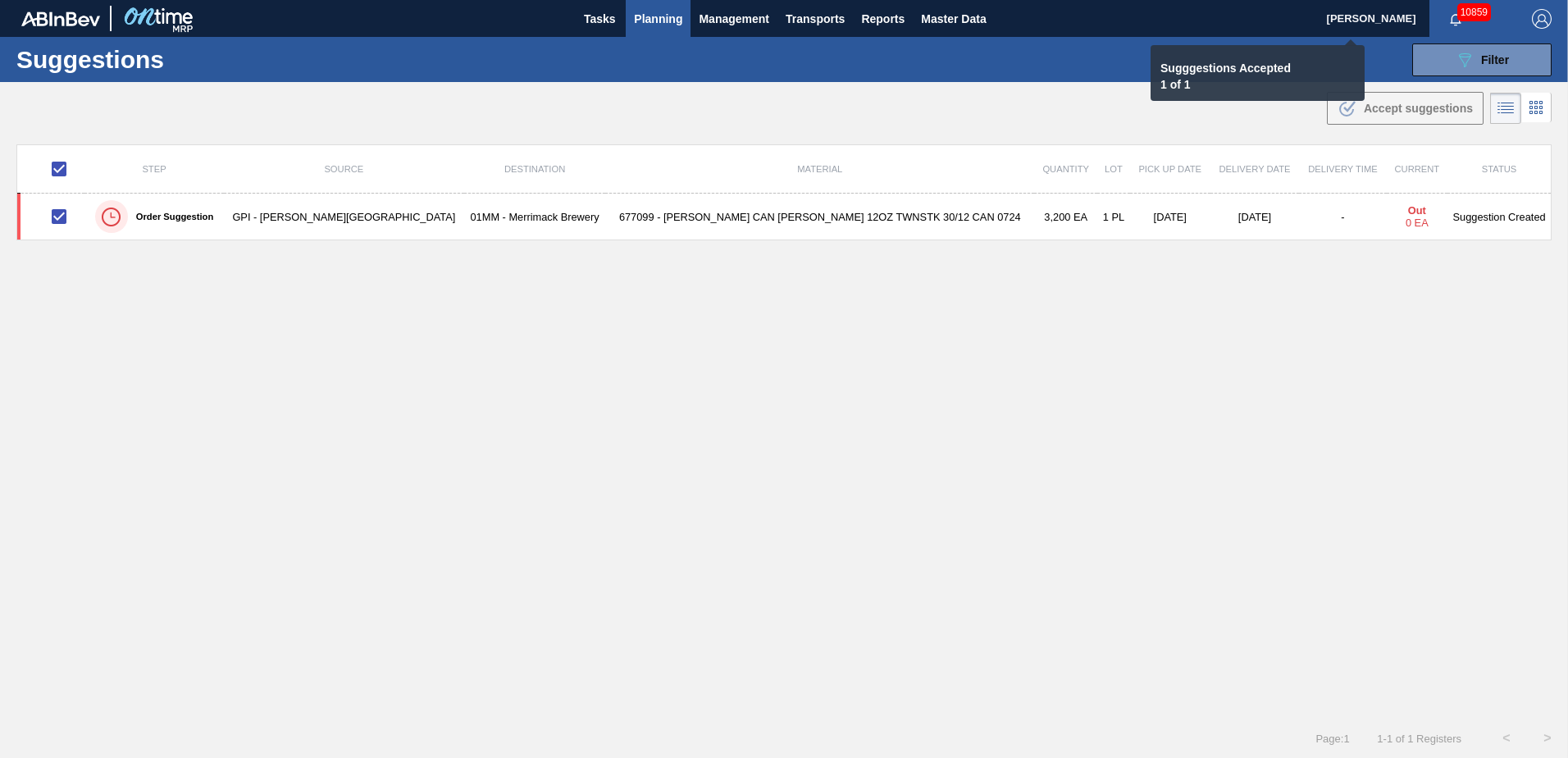
checkbox input "false"
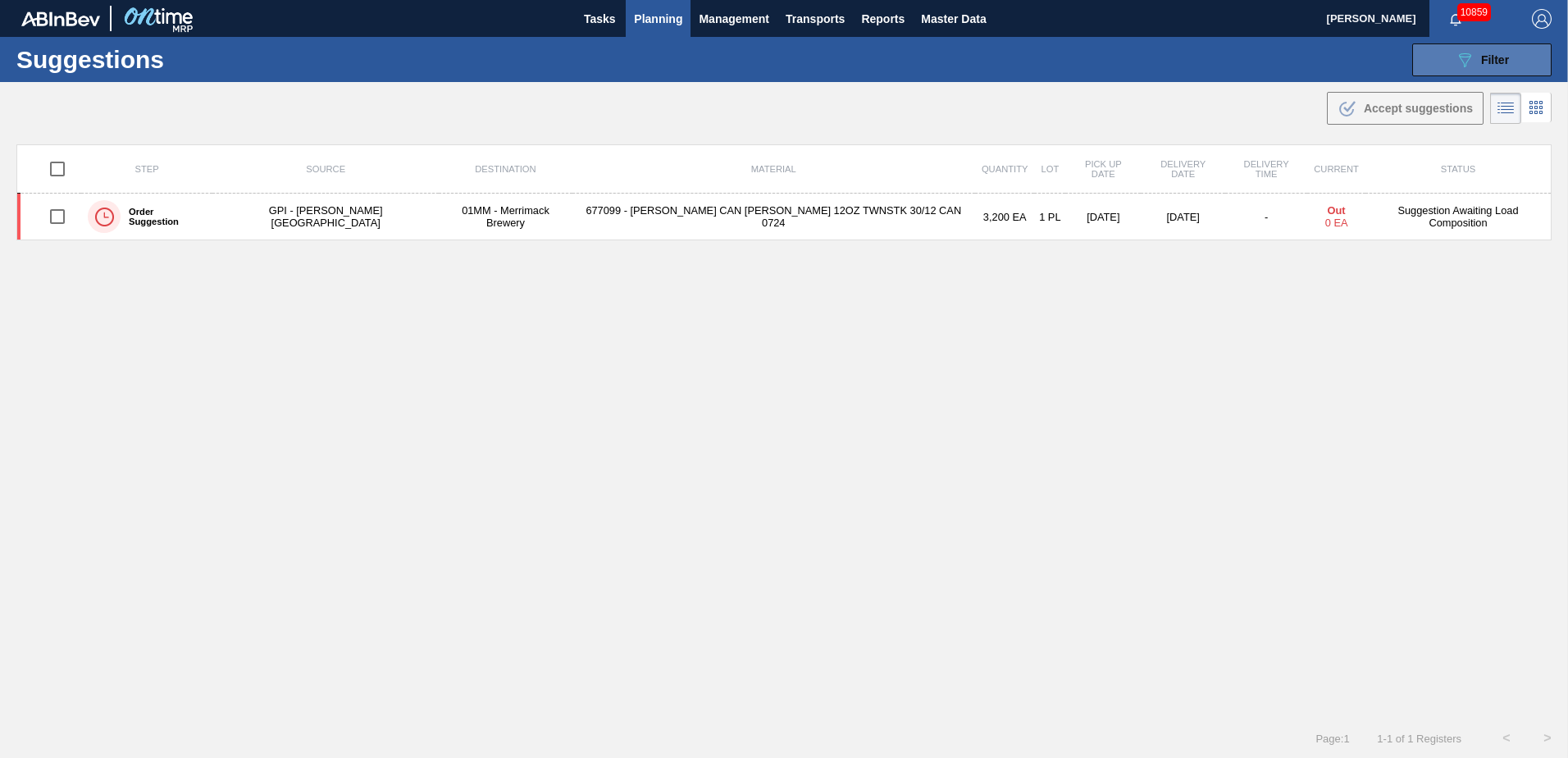
click at [1484, 52] on div "089F7B8B-B2A5-4AFE-B5C0-19BA573D28AC Filter" at bounding box center [1482, 60] width 54 height 20
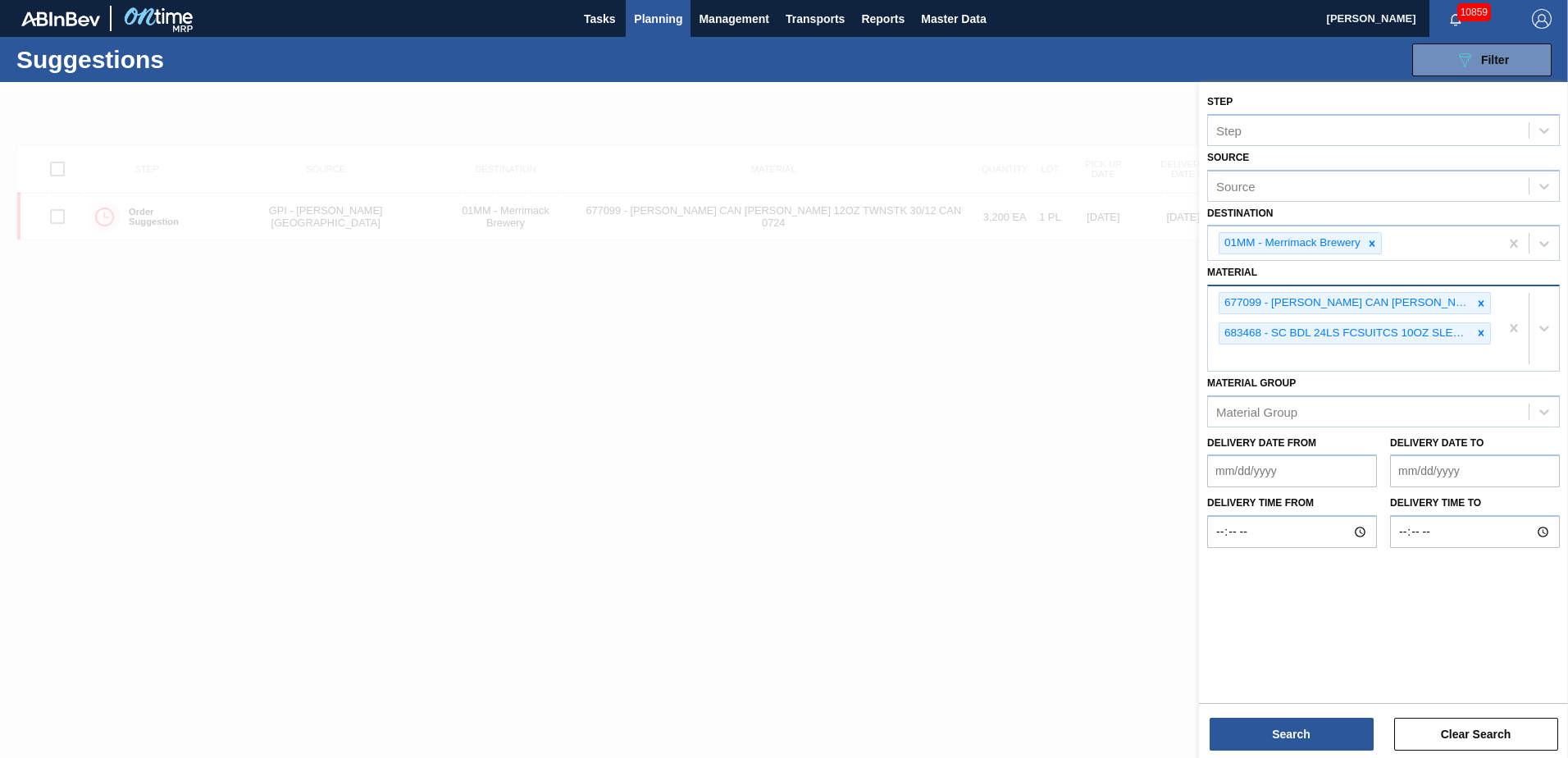
click at [1483, 333] on icon at bounding box center [1480, 332] width 11 height 11
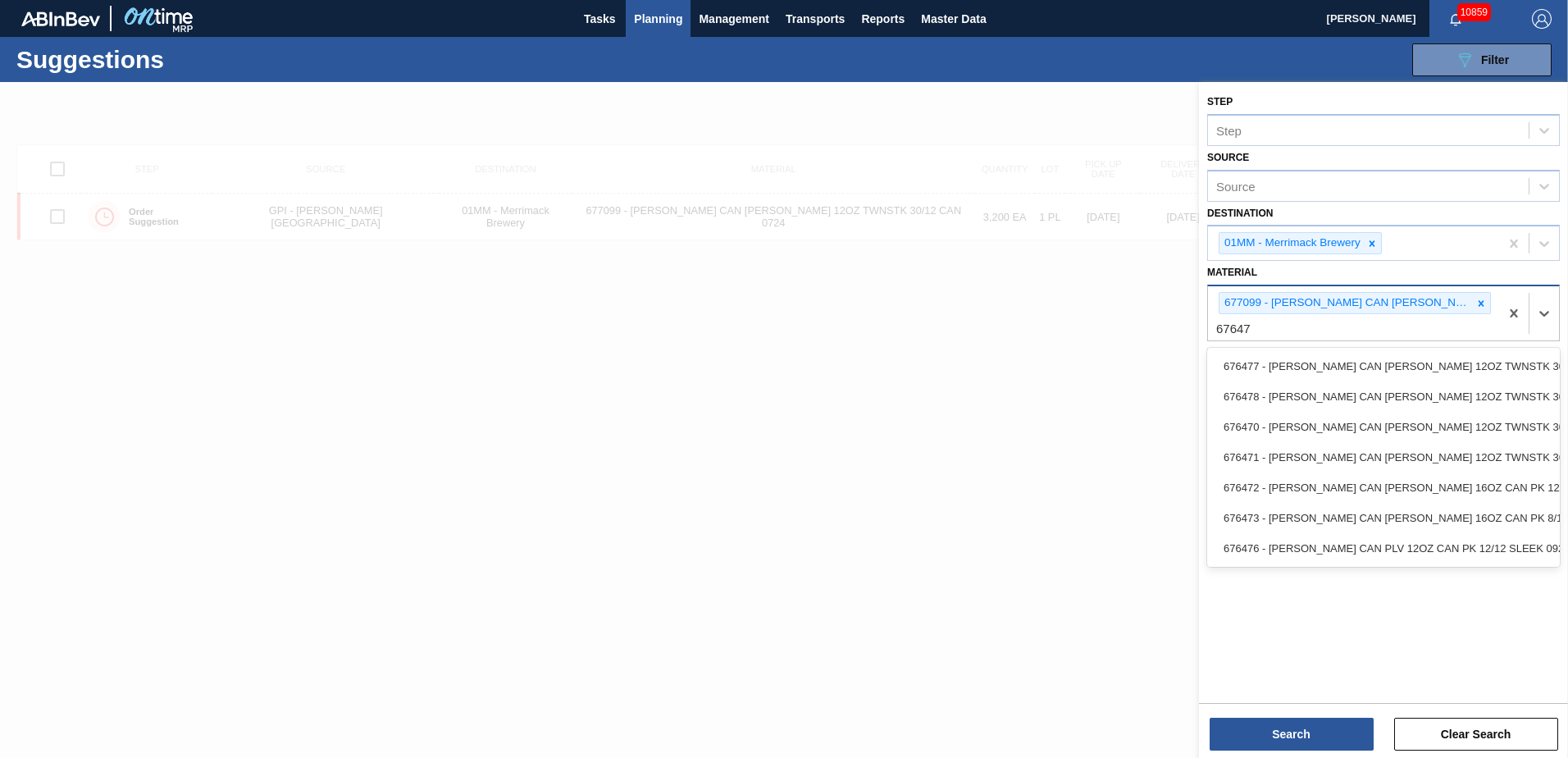
type input "676470"
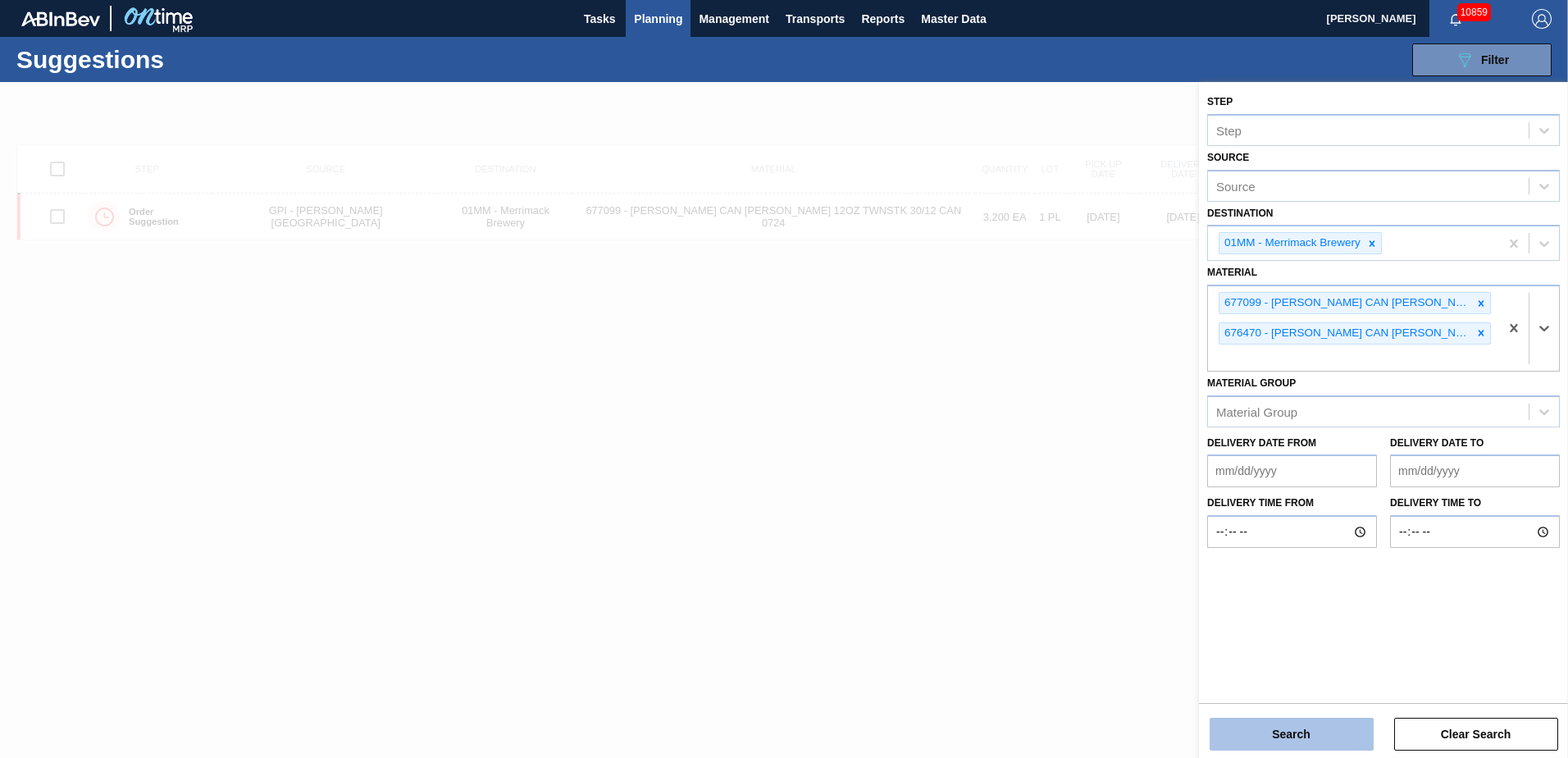
click at [1297, 730] on button "Search" at bounding box center [1291, 734] width 164 height 33
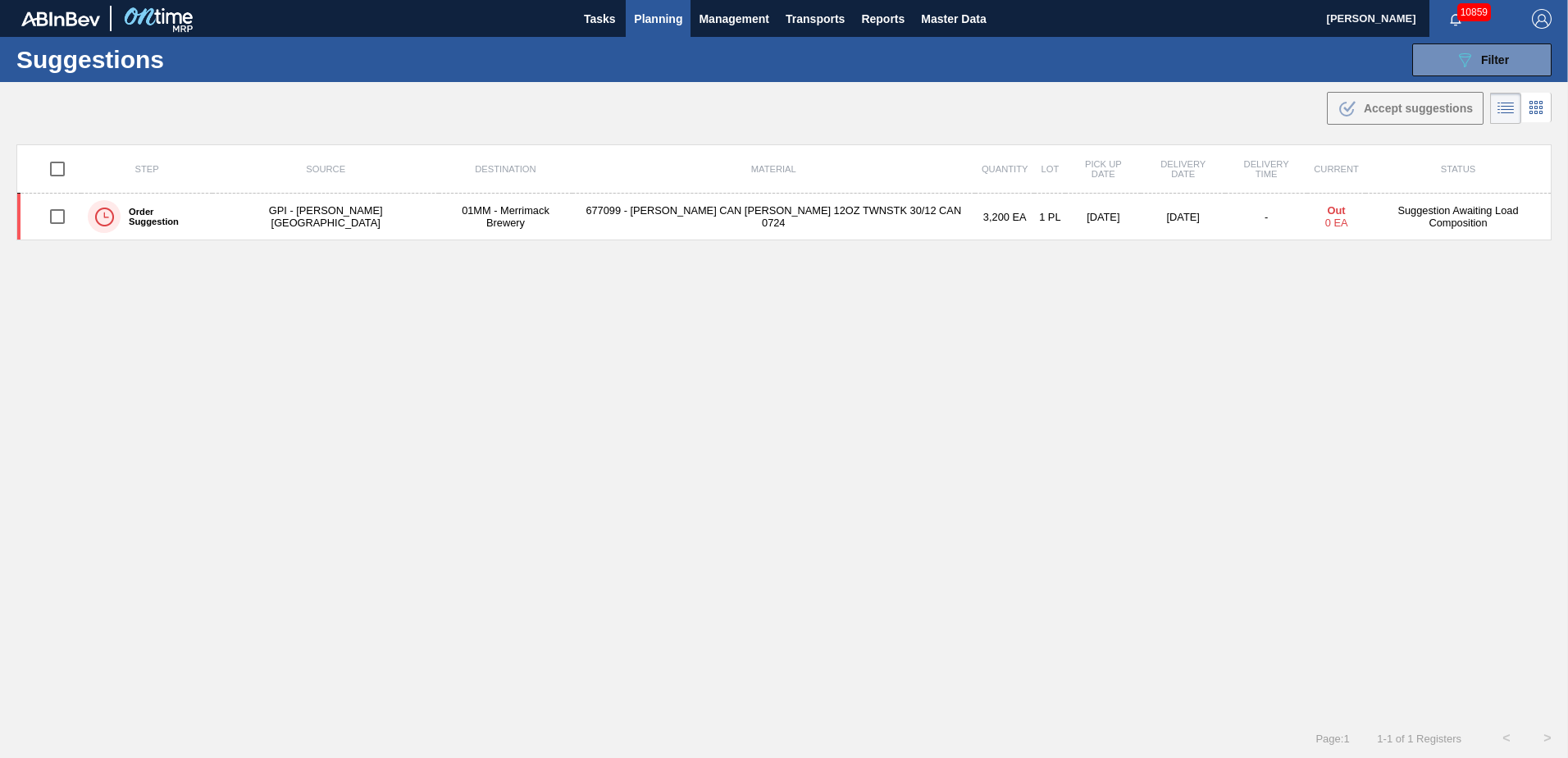
click at [645, 20] on span "Planning" at bounding box center [658, 19] width 49 height 20
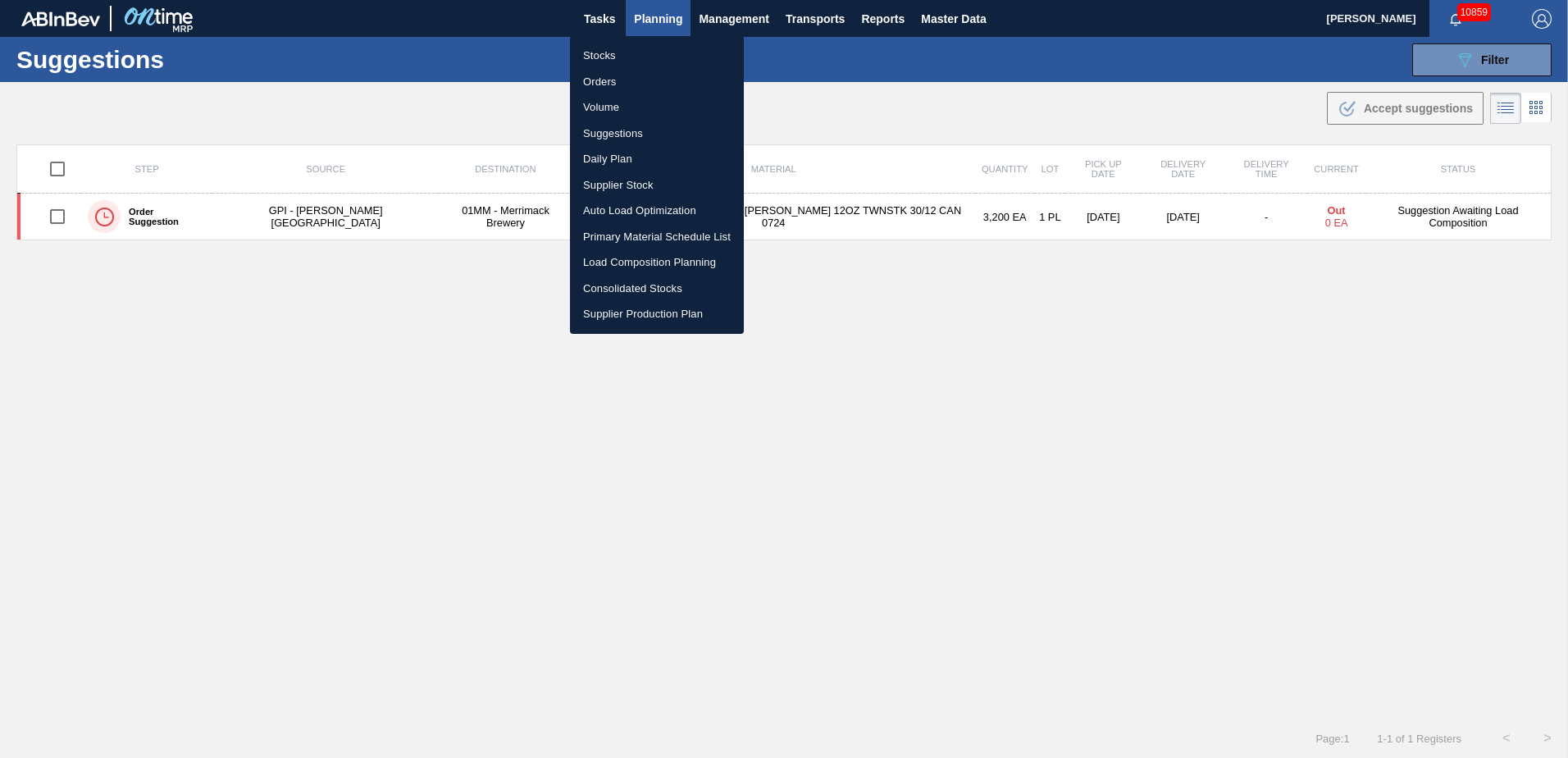
click at [630, 264] on li "Load Composition Planning" at bounding box center [656, 262] width 174 height 26
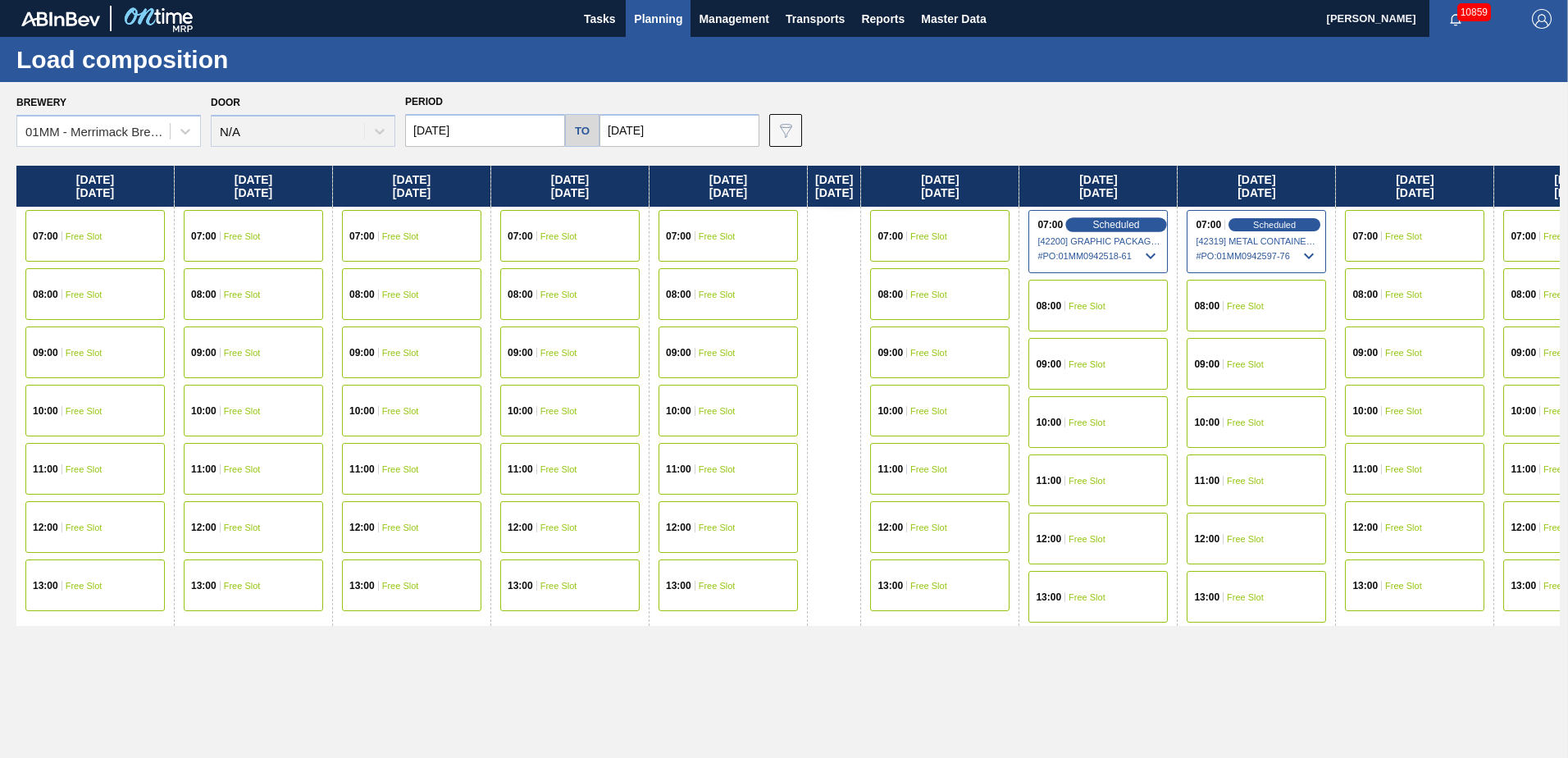
click at [1136, 224] on span "Scheduled" at bounding box center [1116, 224] width 47 height 11
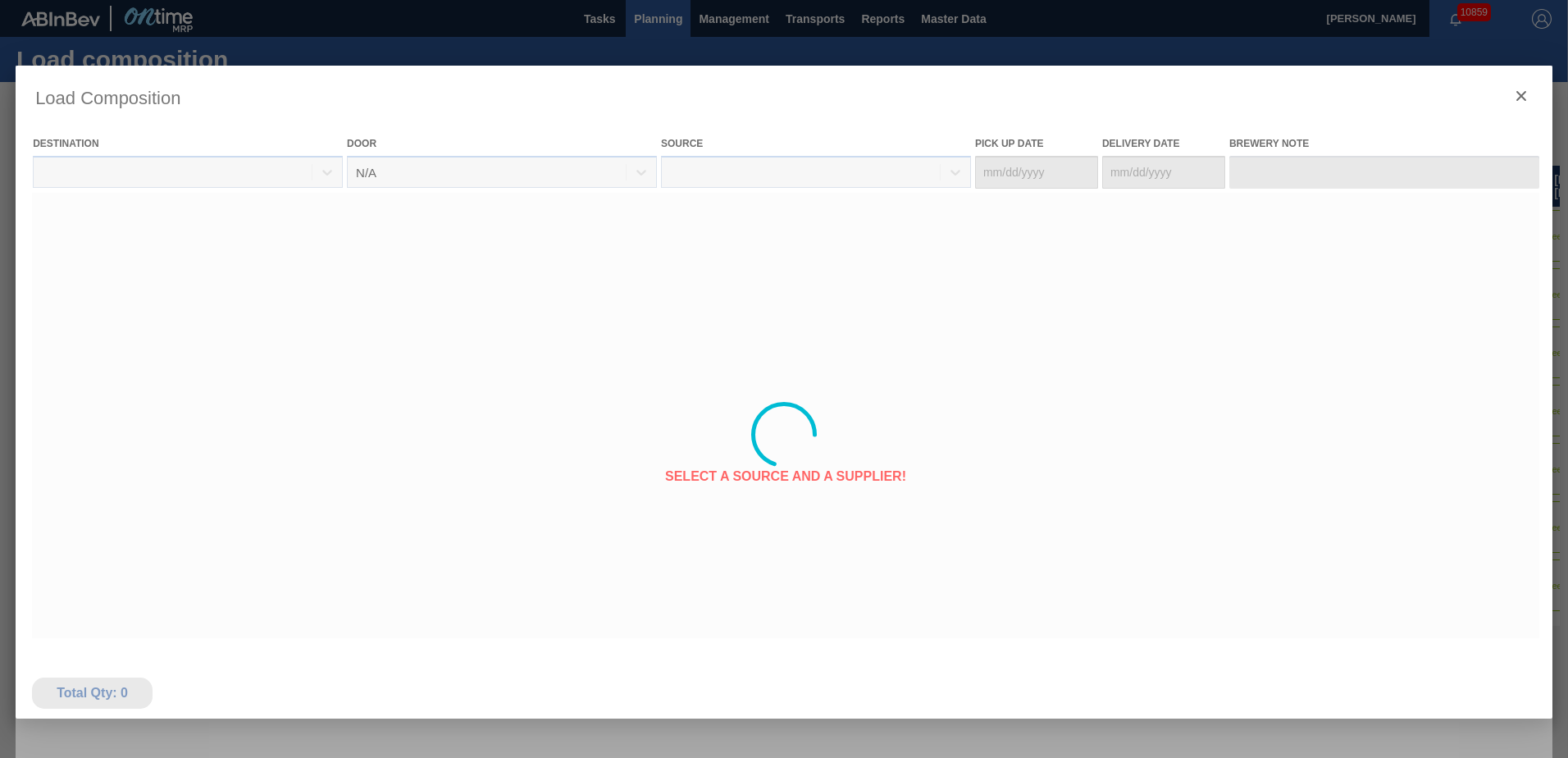
type Date "[DATE]"
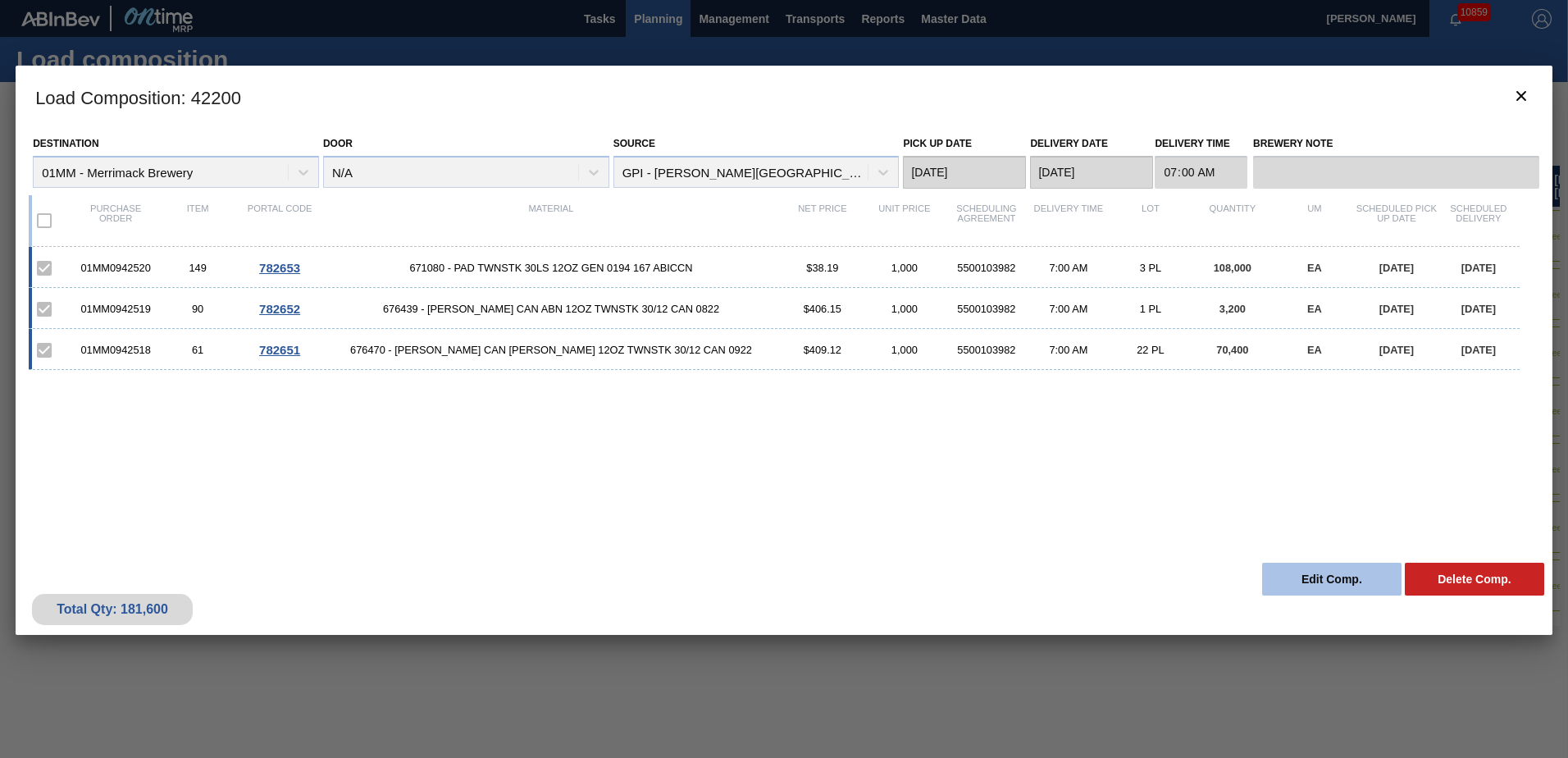
click at [1307, 580] on button "Edit Comp." at bounding box center [1331, 579] width 140 height 33
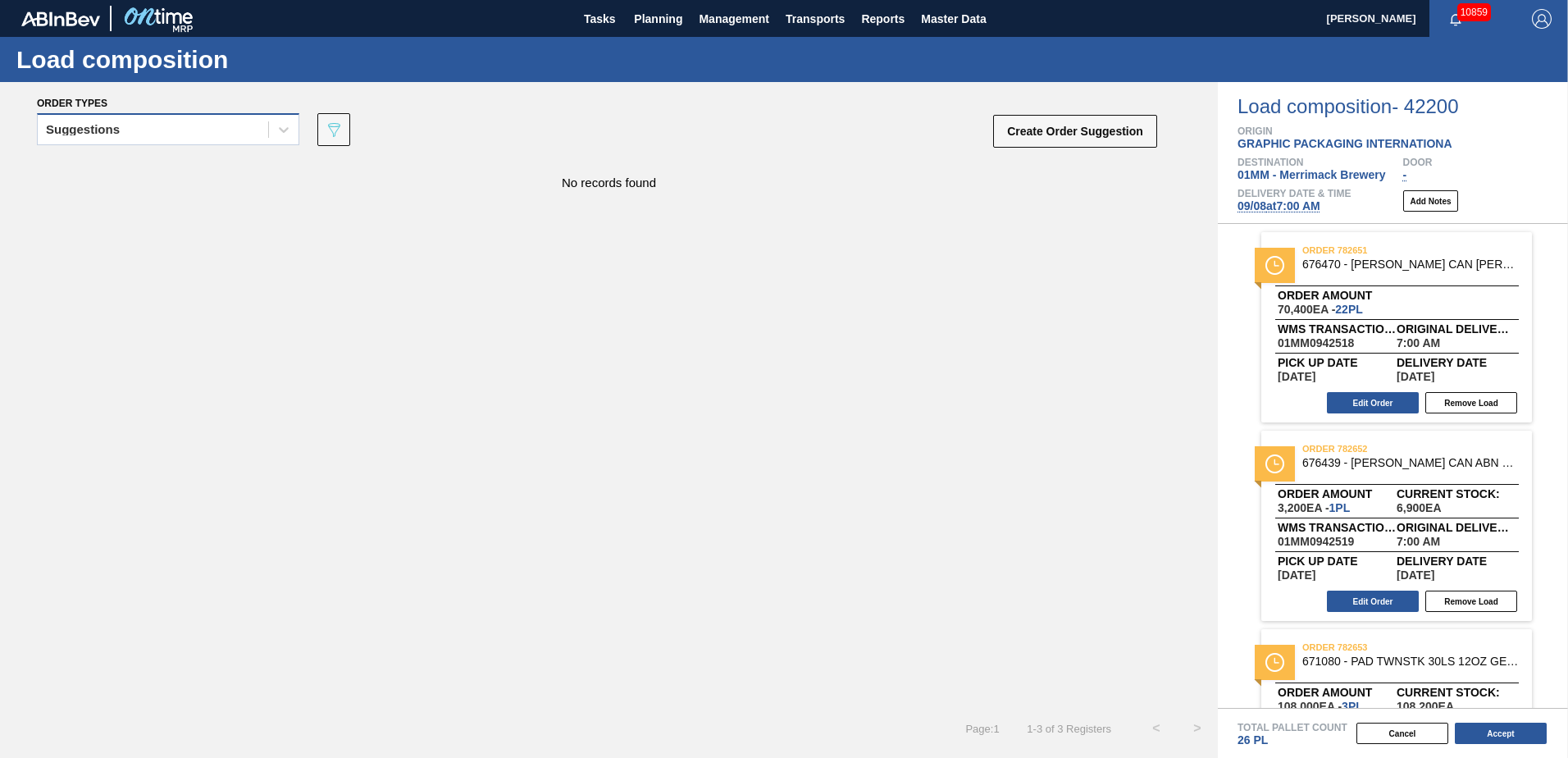
click at [188, 129] on div "Suggestions" at bounding box center [152, 130] width 231 height 24
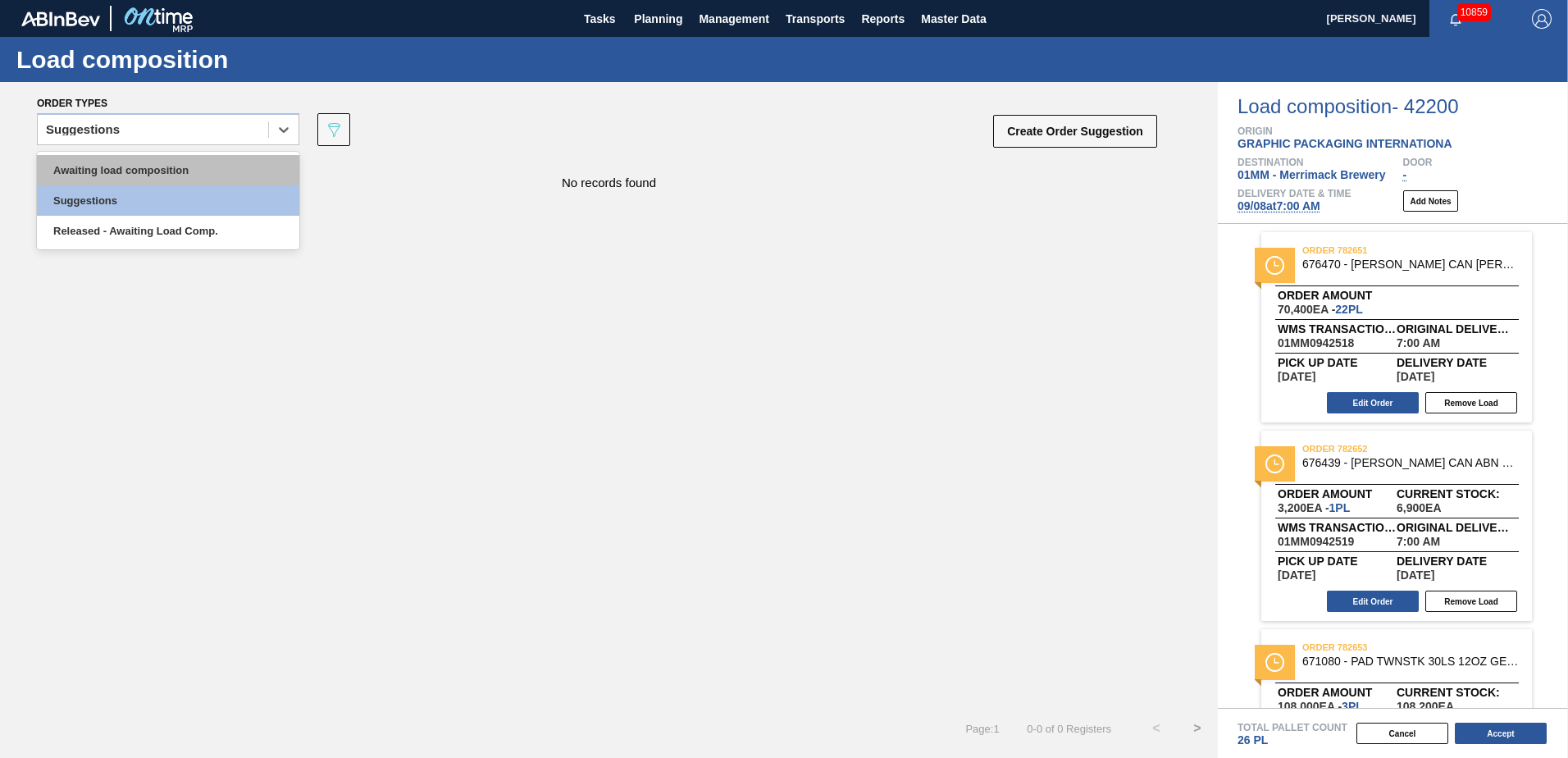
click at [161, 169] on div "Awaiting load composition" at bounding box center [168, 170] width 262 height 31
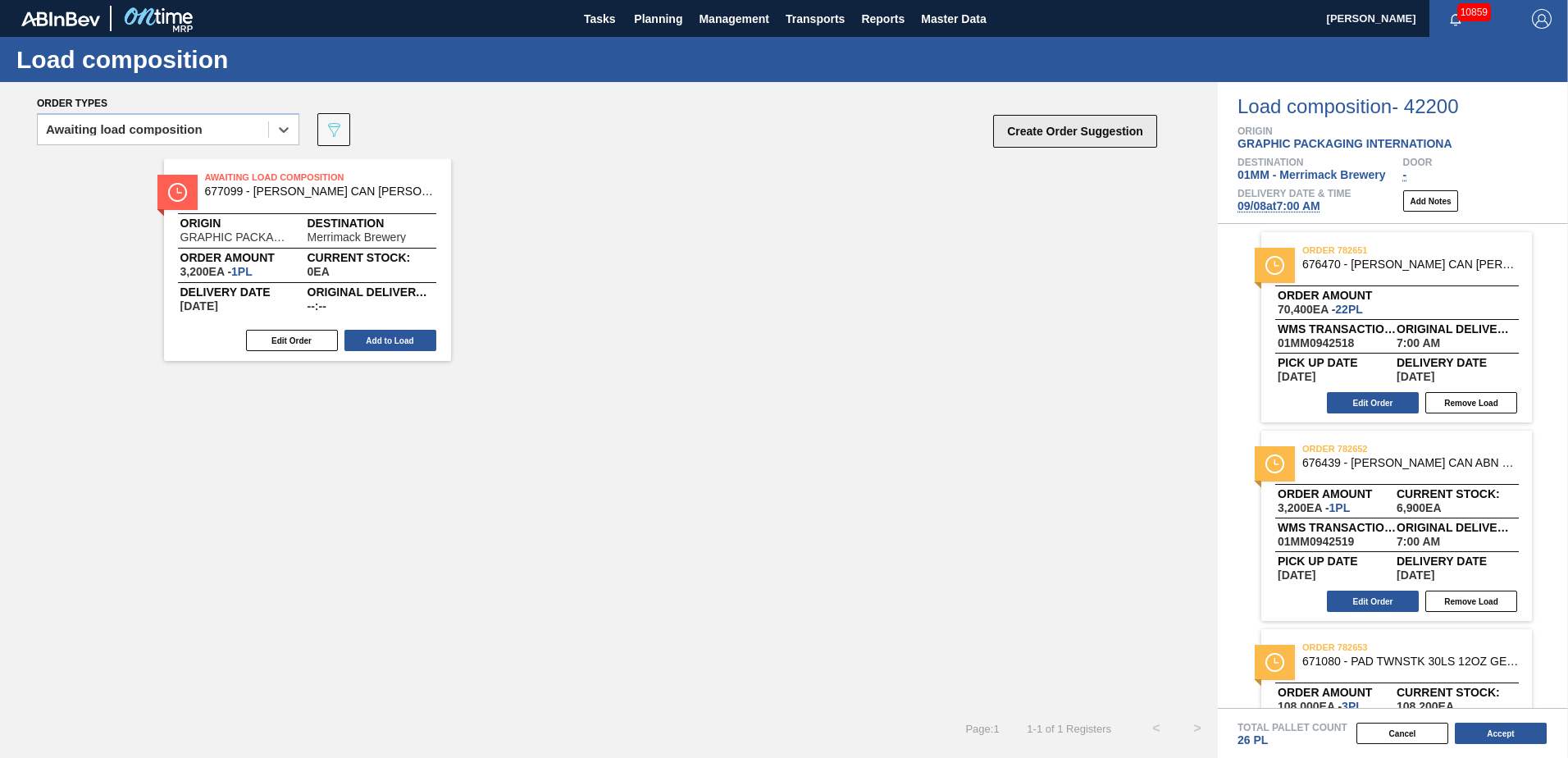
click at [1062, 129] on button "Create Order Suggestion" at bounding box center [1074, 131] width 164 height 33
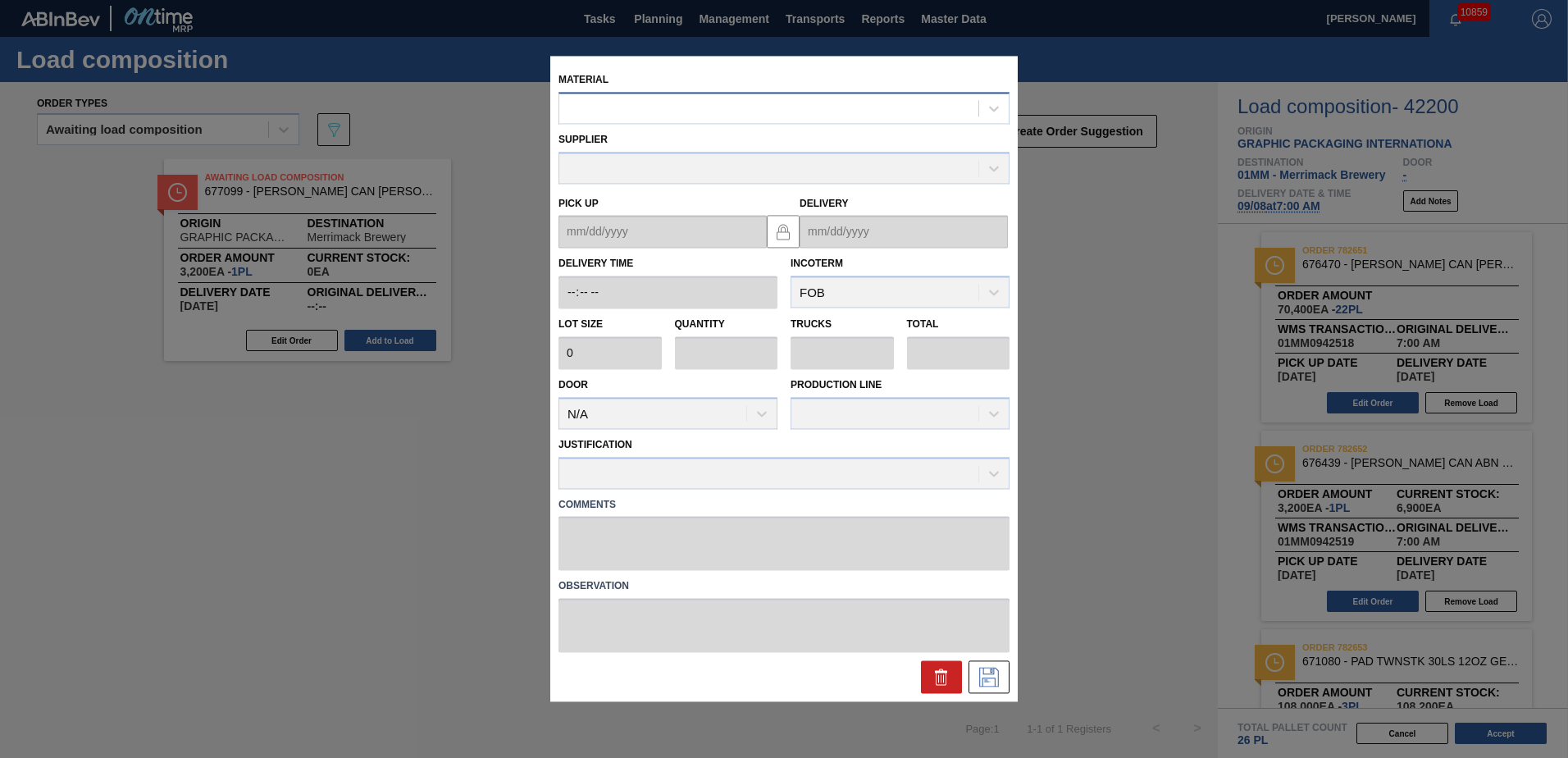
click at [836, 114] on div at bounding box center [769, 109] width 419 height 24
type input "677099"
click at [941, 680] on icon at bounding box center [941, 680] width 1 height 9
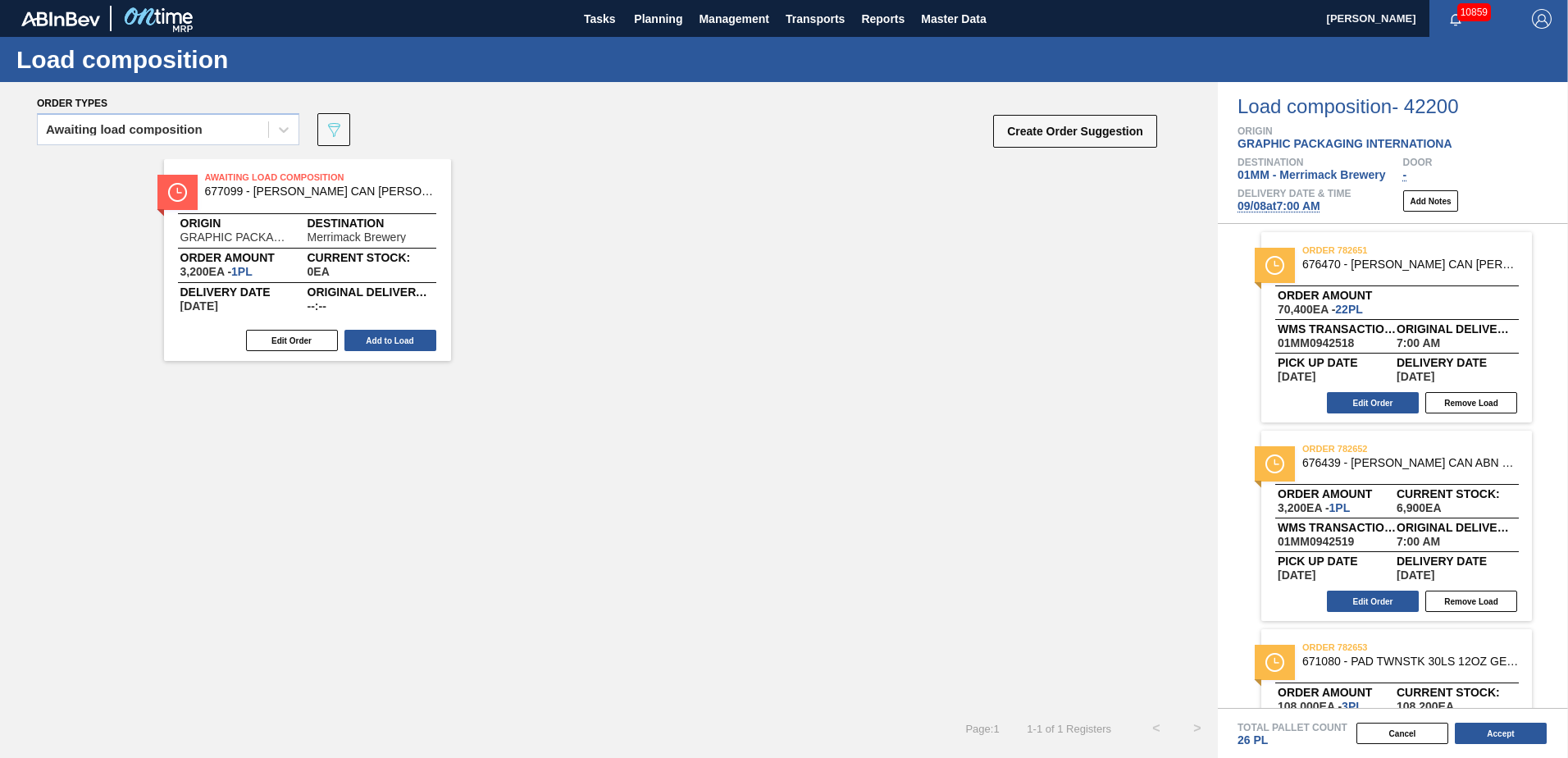
click at [830, 319] on div "Awaiting Load Composition 677099 - [PERSON_NAME] CAN [PERSON_NAME] 12OZ TWNSTK …" at bounding box center [609, 260] width 1217 height 202
click at [1058, 122] on button "Create Order Suggestion" at bounding box center [1074, 131] width 164 height 33
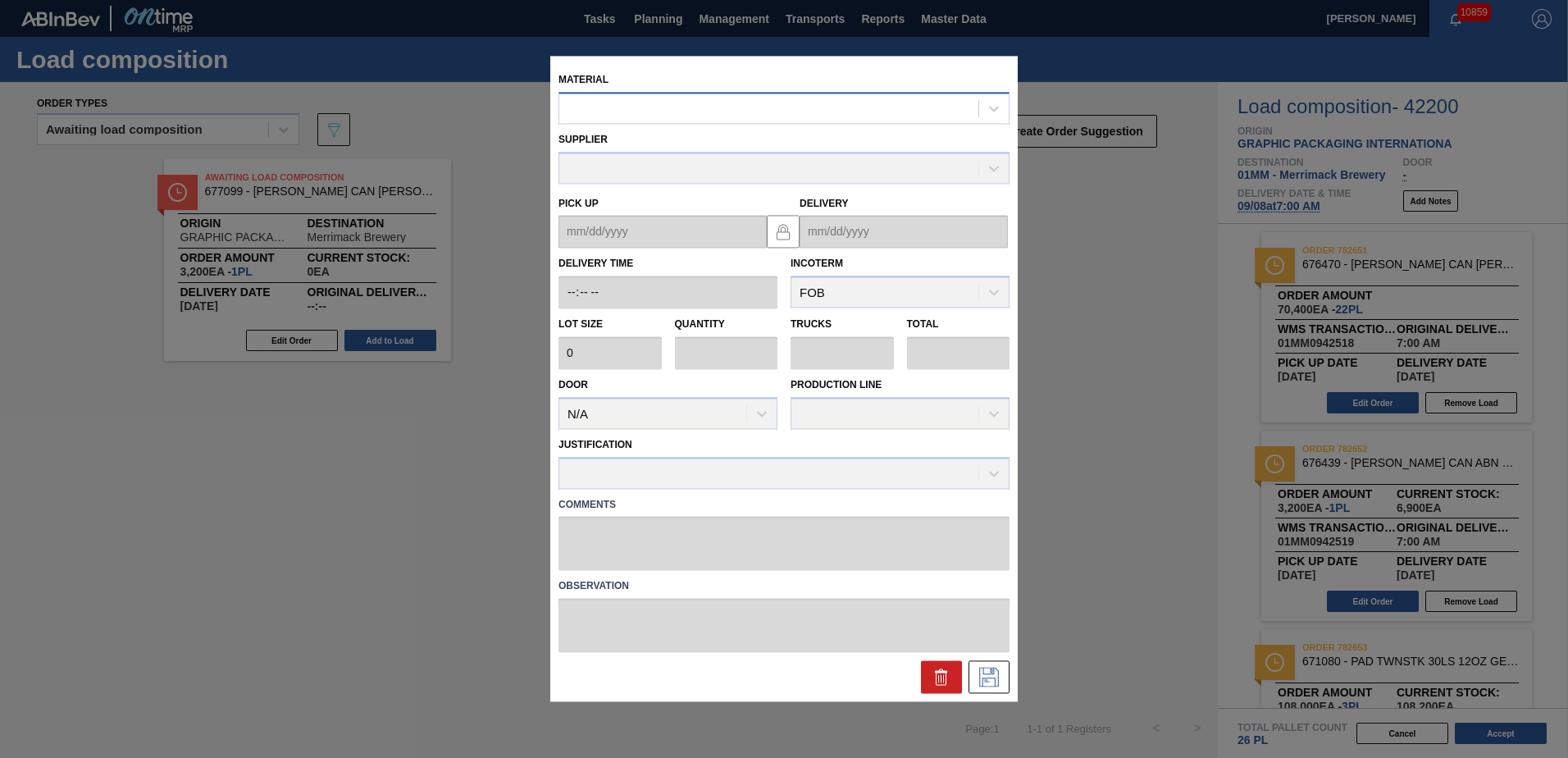
click at [753, 106] on div at bounding box center [769, 109] width 419 height 24
type input "677099"
click at [958, 678] on button at bounding box center [941, 677] width 41 height 33
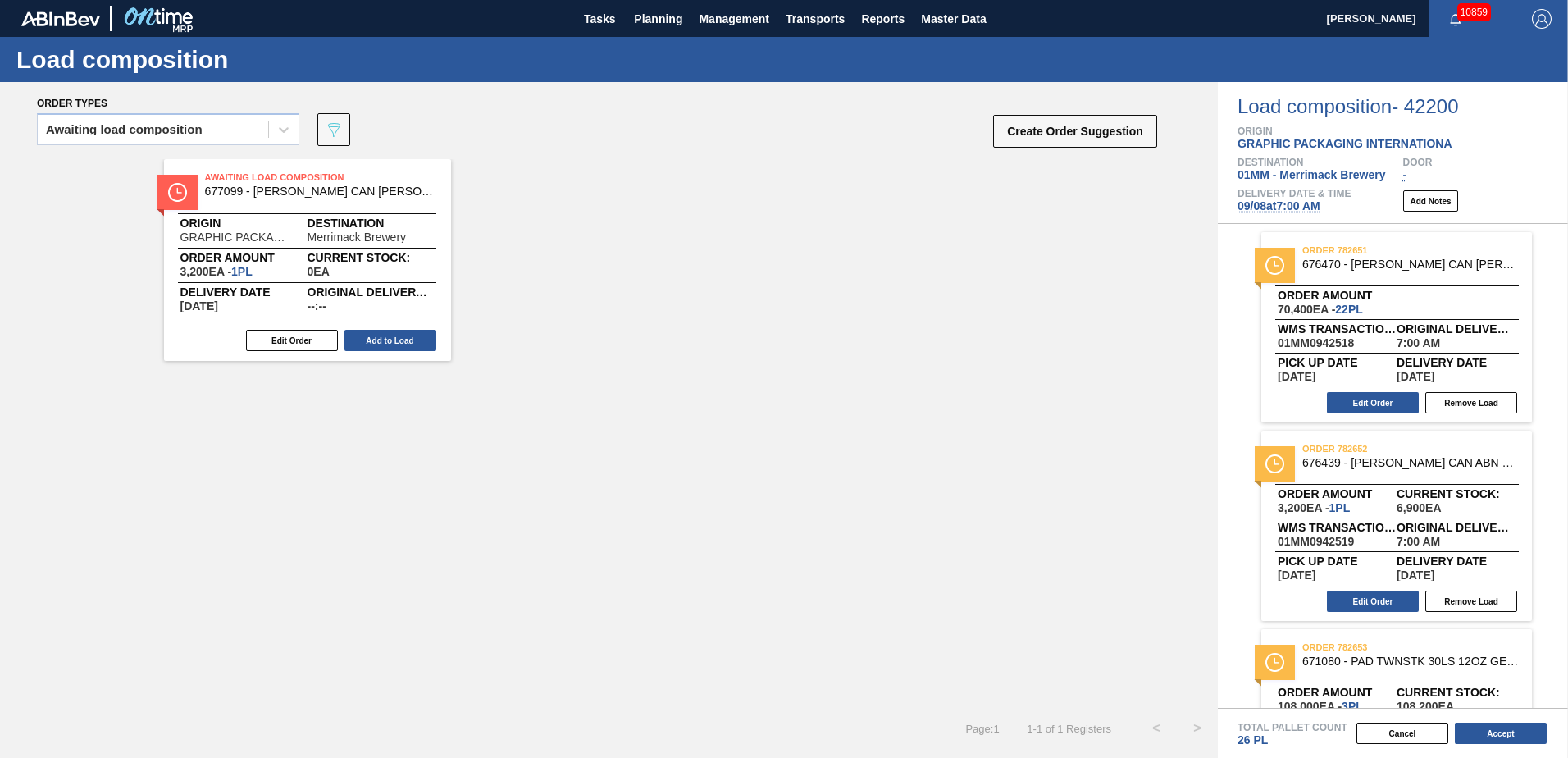
click at [1090, 520] on div "Awaiting Load Composition 677099 - [PERSON_NAME] CAN [PERSON_NAME] 12OZ TWNSTK …" at bounding box center [609, 434] width 1217 height 548
click at [664, 21] on span "Planning" at bounding box center [658, 19] width 49 height 20
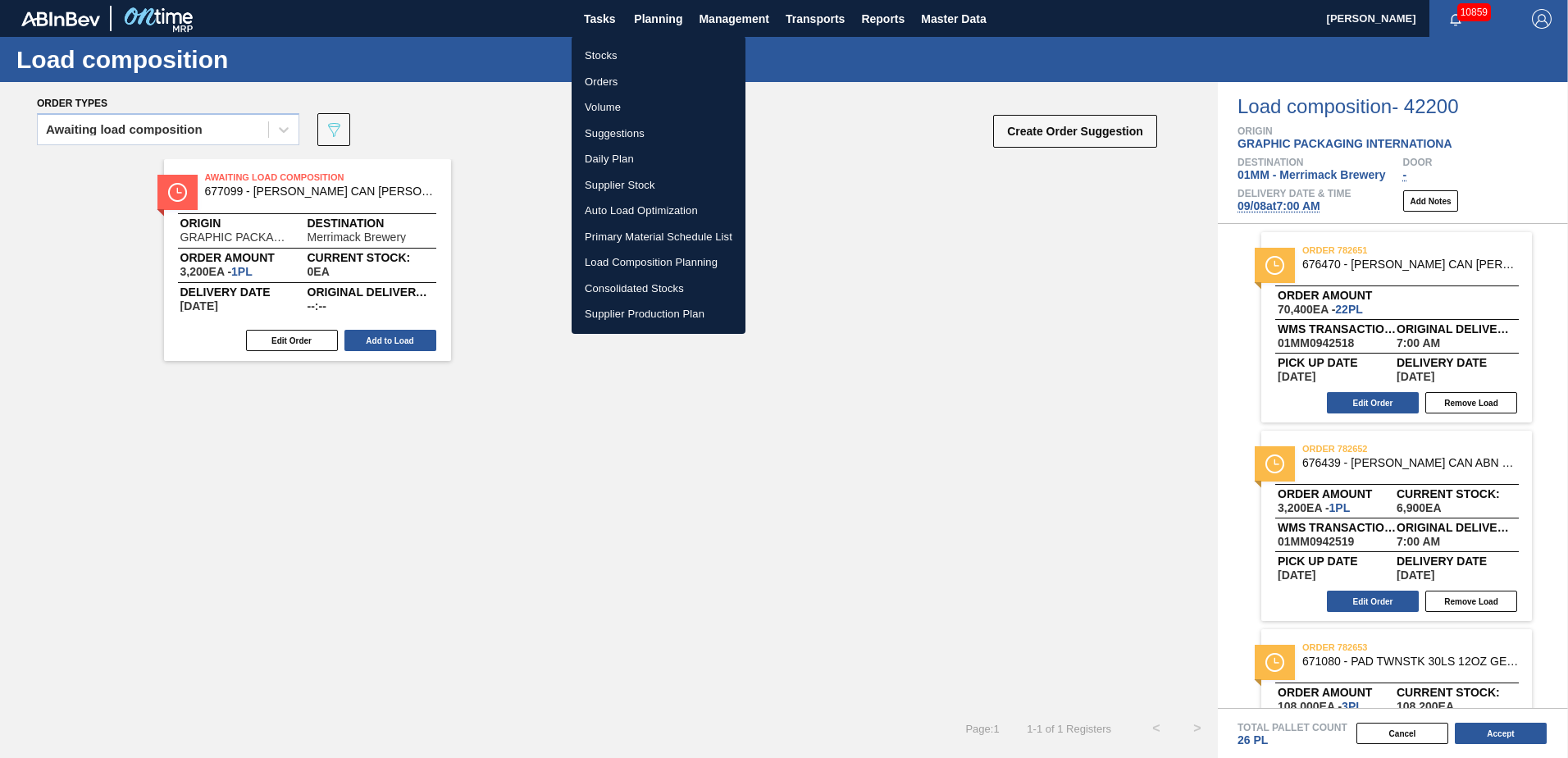
click at [614, 55] on li "Stocks" at bounding box center [658, 55] width 174 height 26
